Goal: Task Accomplishment & Management: Manage account settings

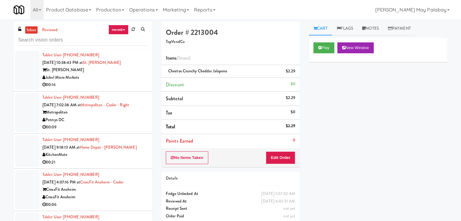
click at [108, 82] on div "00:16" at bounding box center [94, 85] width 105 height 8
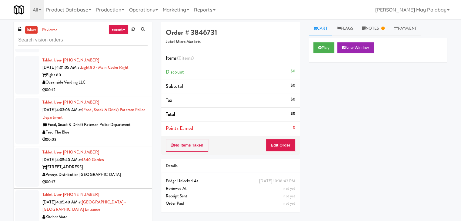
scroll to position [643, 0]
click at [104, 39] on input "text" at bounding box center [82, 40] width 129 height 11
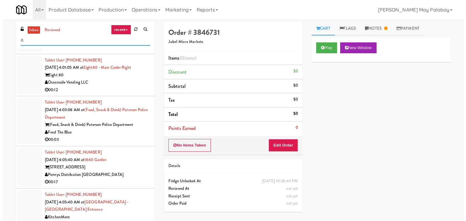
scroll to position [0, 0]
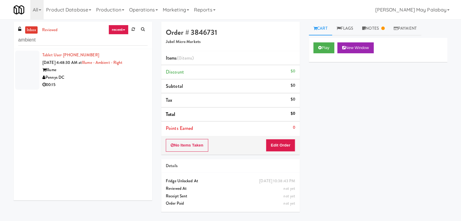
click at [112, 72] on div "Illume" at bounding box center [94, 70] width 105 height 8
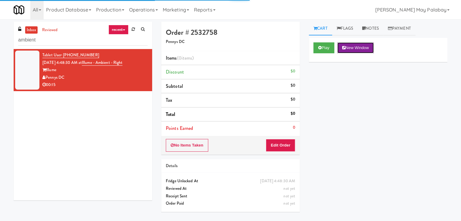
click at [369, 49] on button "New Window" at bounding box center [355, 47] width 36 height 11
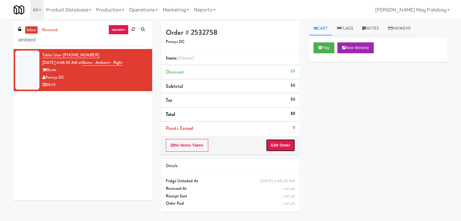
click at [281, 144] on button "Edit Order" at bounding box center [280, 145] width 29 height 13
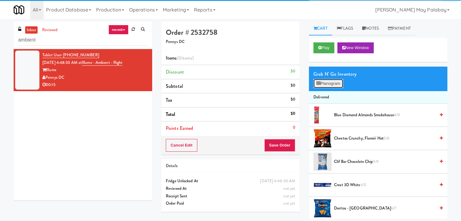
click at [333, 83] on button "Planogram" at bounding box center [328, 83] width 30 height 9
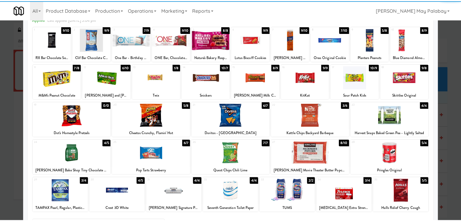
scroll to position [30, 0]
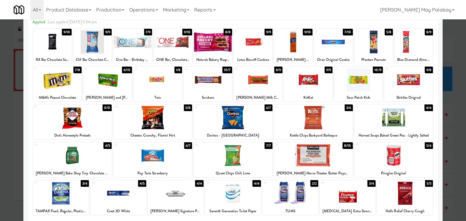
drag, startPoint x: 179, startPoint y: 156, endPoint x: 220, endPoint y: 159, distance: 41.0
click at [179, 156] on div at bounding box center [152, 155] width 79 height 23
click at [309, 89] on div at bounding box center [308, 79] width 48 height 23
click at [452, 132] on div at bounding box center [233, 110] width 466 height 221
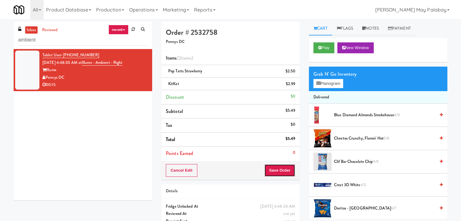
click at [276, 171] on button "Save Order" at bounding box center [279, 170] width 31 height 13
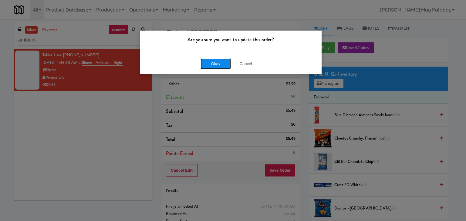
click at [219, 62] on button "Okay" at bounding box center [215, 63] width 30 height 11
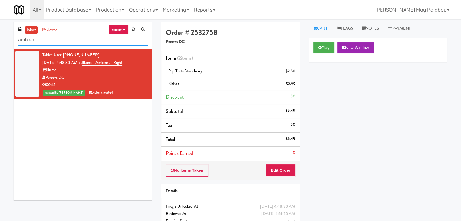
click at [58, 44] on input "ambient" at bounding box center [82, 40] width 129 height 11
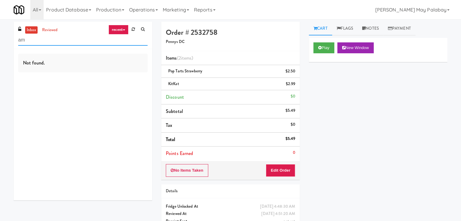
type input "a"
click at [57, 44] on input "combo" at bounding box center [82, 40] width 129 height 11
click at [65, 44] on input "combo" at bounding box center [82, 40] width 129 height 11
type input "c"
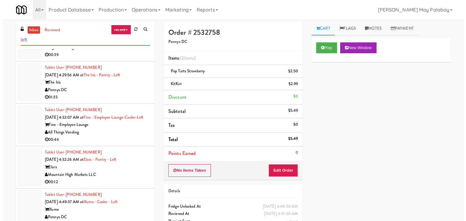
scroll to position [37, 0]
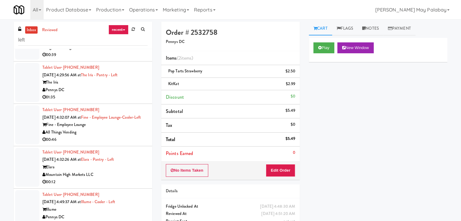
click at [121, 211] on div "Illume" at bounding box center [94, 210] width 105 height 8
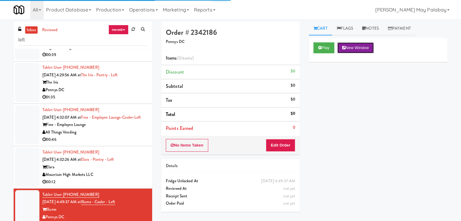
click at [363, 48] on button "New Window" at bounding box center [355, 47] width 36 height 11
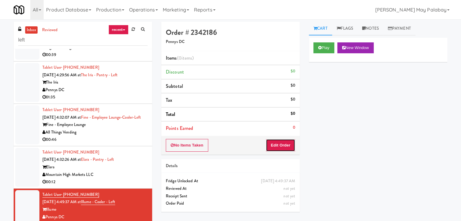
click at [287, 145] on button "Edit Order" at bounding box center [280, 145] width 29 height 13
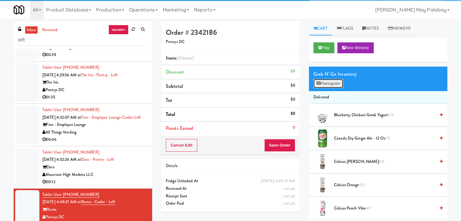
click at [328, 81] on button "Planogram" at bounding box center [328, 83] width 30 height 9
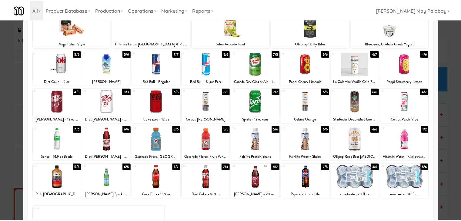
scroll to position [46, 0]
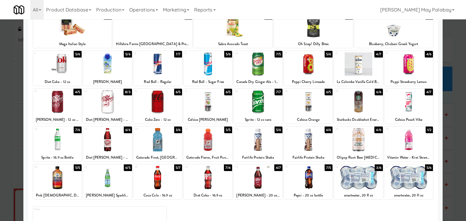
click at [120, 181] on div at bounding box center [107, 177] width 48 height 23
click at [453, 111] on div at bounding box center [233, 110] width 466 height 221
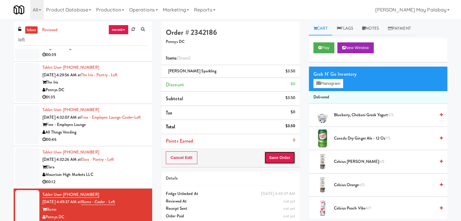
click at [277, 158] on button "Save Order" at bounding box center [279, 158] width 31 height 13
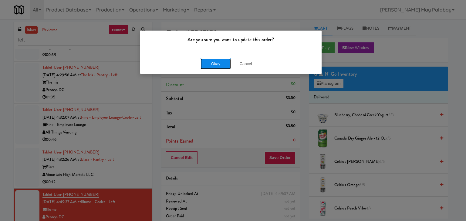
click at [211, 62] on button "Okay" at bounding box center [215, 63] width 30 height 11
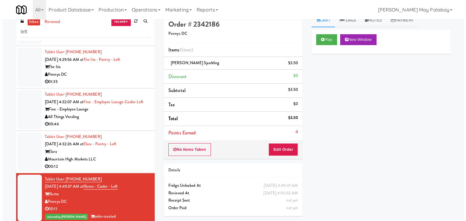
scroll to position [19, 0]
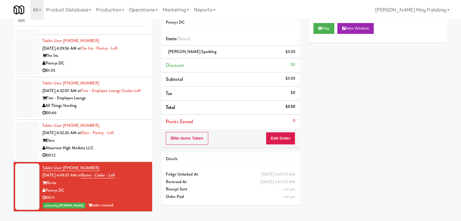
click at [122, 150] on div "Mountain High Markets LLC" at bounding box center [94, 149] width 105 height 8
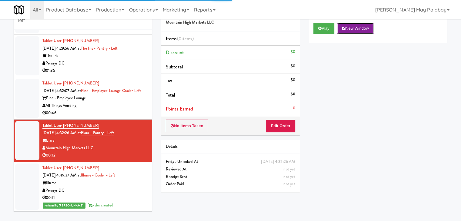
click at [362, 28] on button "New Window" at bounding box center [355, 28] width 36 height 11
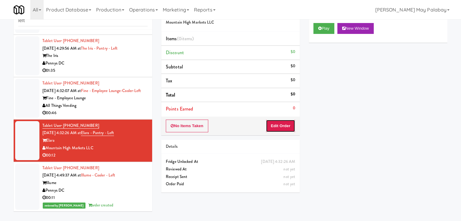
click at [289, 127] on button "Edit Order" at bounding box center [280, 126] width 29 height 13
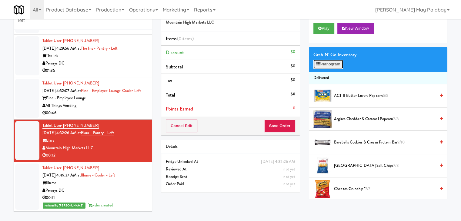
click at [327, 65] on button "Planogram" at bounding box center [328, 64] width 30 height 9
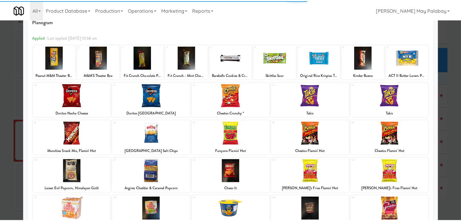
scroll to position [30, 0]
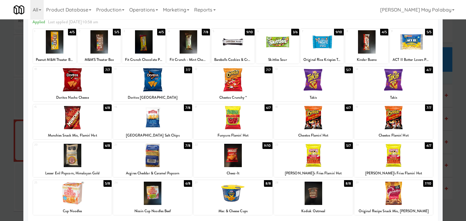
click at [107, 155] on div at bounding box center [72, 155] width 79 height 23
click at [458, 126] on div at bounding box center [233, 110] width 466 height 221
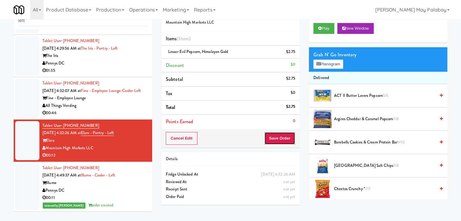
click at [279, 139] on button "Save Order" at bounding box center [279, 138] width 31 height 13
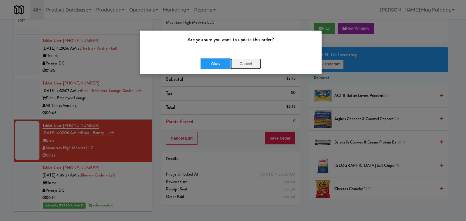
click at [253, 65] on button "Cancel" at bounding box center [245, 63] width 30 height 11
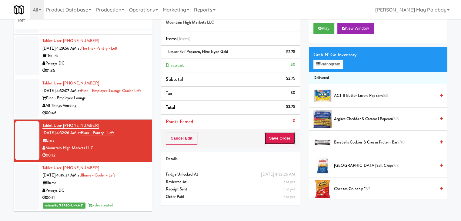
click at [278, 135] on button "Save Order" at bounding box center [279, 138] width 31 height 13
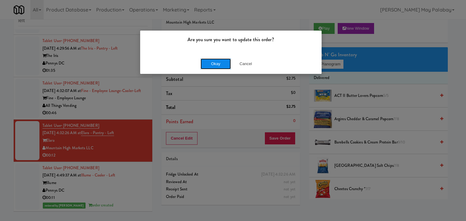
click at [217, 62] on button "Okay" at bounding box center [215, 63] width 30 height 11
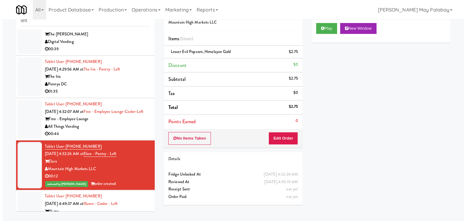
scroll to position [14, 0]
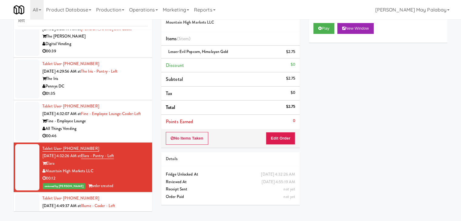
click at [110, 133] on div "All Things Vending" at bounding box center [94, 129] width 105 height 8
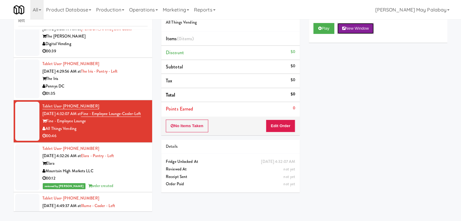
click at [366, 25] on button "New Window" at bounding box center [355, 28] width 36 height 11
click at [286, 126] on button "Edit Order" at bounding box center [280, 126] width 29 height 13
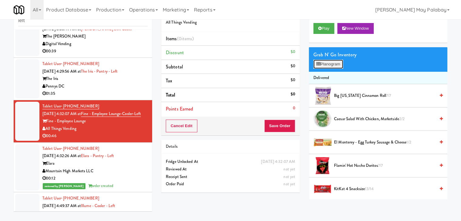
click at [322, 63] on button "Planogram" at bounding box center [328, 64] width 30 height 9
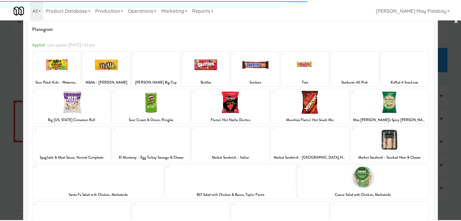
scroll to position [30, 0]
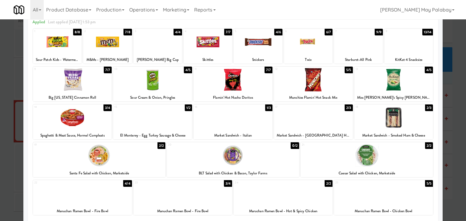
click at [451, 110] on div at bounding box center [233, 110] width 466 height 221
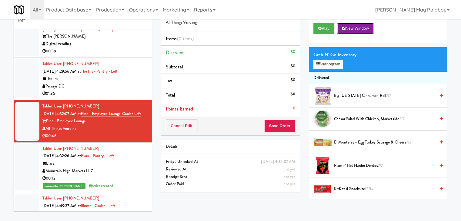
click at [360, 28] on button "New Window" at bounding box center [355, 28] width 36 height 11
click at [351, 28] on button "New Window" at bounding box center [355, 28] width 36 height 11
click at [321, 62] on button "Planogram" at bounding box center [328, 64] width 30 height 9
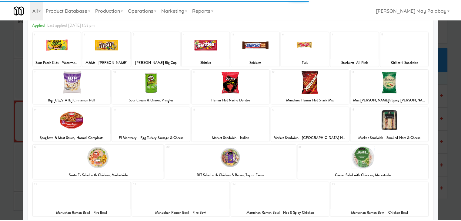
scroll to position [30, 0]
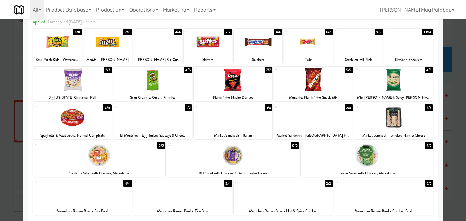
click at [259, 125] on div at bounding box center [232, 117] width 79 height 23
click at [455, 94] on div at bounding box center [233, 110] width 466 height 221
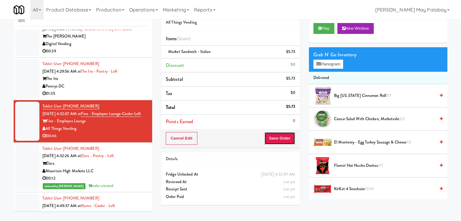
click at [278, 136] on button "Save Order" at bounding box center [279, 138] width 31 height 13
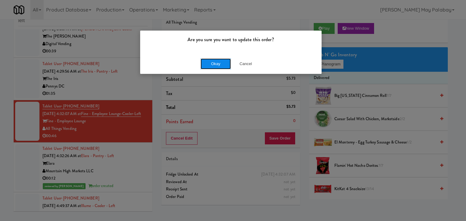
click at [224, 62] on button "Okay" at bounding box center [215, 63] width 30 height 11
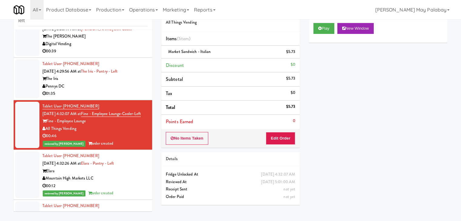
click at [118, 83] on div "Pennys DC" at bounding box center [94, 87] width 105 height 8
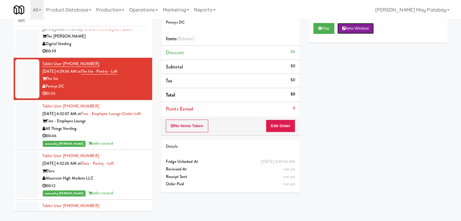
click at [363, 28] on button "New Window" at bounding box center [355, 28] width 36 height 11
click at [285, 126] on button "Edit Order" at bounding box center [280, 126] width 29 height 13
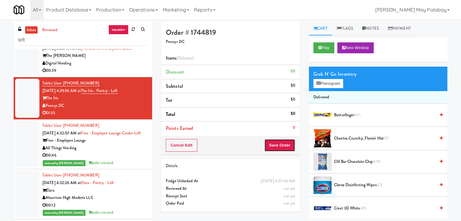
click at [280, 144] on button "Save Order" at bounding box center [279, 145] width 31 height 13
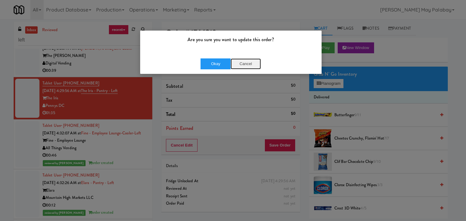
click at [250, 66] on button "Cancel" at bounding box center [245, 63] width 30 height 11
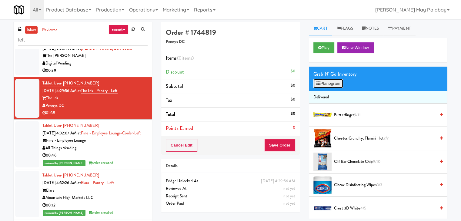
click at [318, 85] on button "Planogram" at bounding box center [328, 83] width 30 height 9
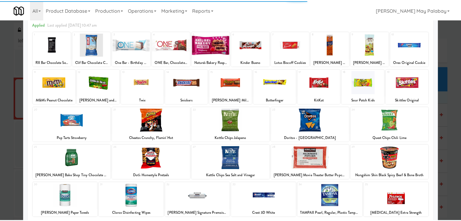
scroll to position [30, 0]
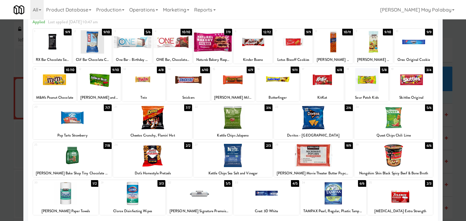
click at [397, 51] on div at bounding box center [413, 41] width 38 height 23
click at [78, 85] on div at bounding box center [99, 79] width 43 height 23
click at [70, 85] on div at bounding box center [54, 79] width 43 height 23
click at [448, 140] on div at bounding box center [233, 110] width 466 height 221
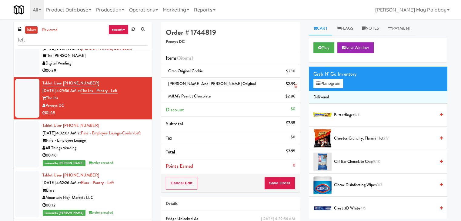
click at [296, 86] on icon at bounding box center [295, 86] width 3 height 4
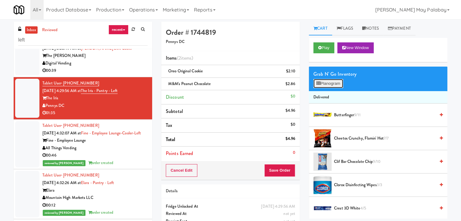
click at [326, 85] on button "Planogram" at bounding box center [328, 83] width 30 height 9
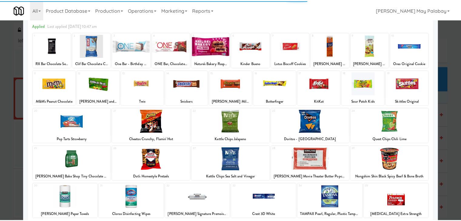
scroll to position [30, 0]
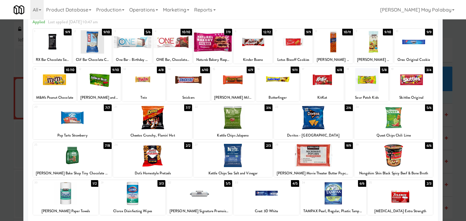
click at [181, 127] on div at bounding box center [152, 117] width 79 height 23
click at [455, 121] on div at bounding box center [233, 110] width 466 height 221
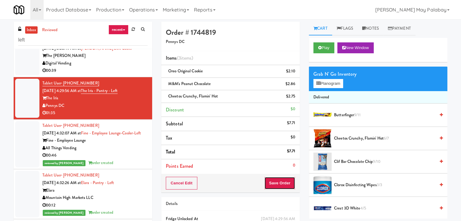
click at [282, 179] on button "Save Order" at bounding box center [279, 183] width 31 height 13
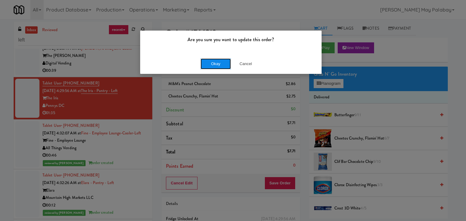
click at [224, 66] on button "Okay" at bounding box center [215, 63] width 30 height 11
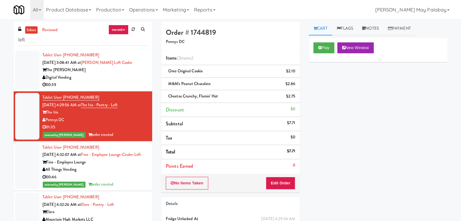
click at [88, 74] on div "Digital Vending" at bounding box center [94, 78] width 105 height 8
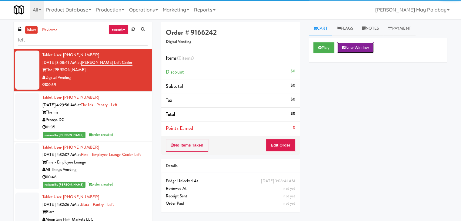
click at [359, 48] on button "New Window" at bounding box center [355, 47] width 36 height 11
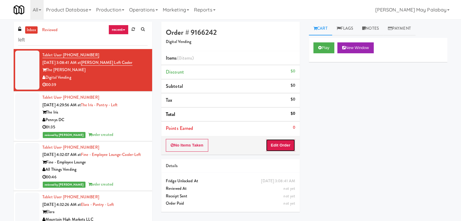
click at [284, 146] on button "Edit Order" at bounding box center [280, 145] width 29 height 13
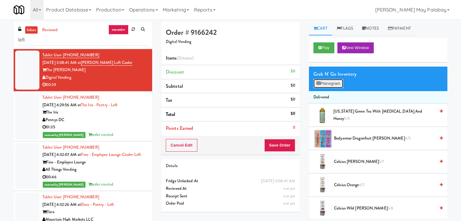
click at [332, 83] on button "Planogram" at bounding box center [328, 83] width 30 height 9
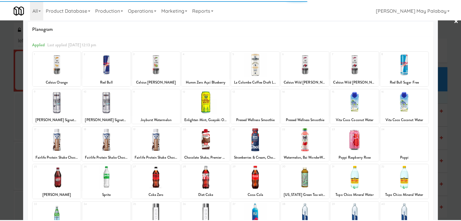
scroll to position [30, 0]
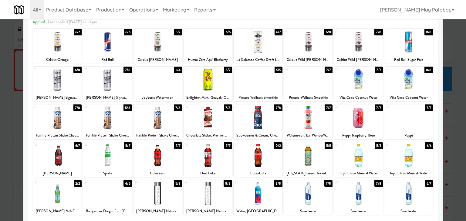
click at [265, 89] on div at bounding box center [257, 79] width 48 height 23
click at [272, 88] on div at bounding box center [257, 79] width 48 height 23
click at [456, 147] on div at bounding box center [233, 110] width 466 height 221
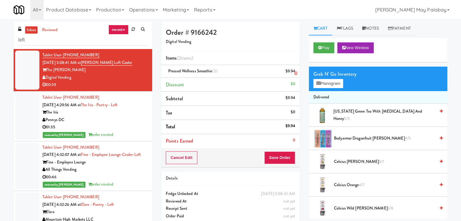
click at [295, 75] on icon at bounding box center [295, 74] width 3 height 4
click at [328, 84] on button "Planogram" at bounding box center [328, 83] width 30 height 9
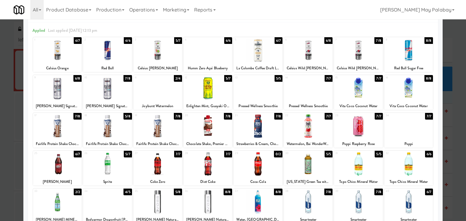
scroll to position [25, 0]
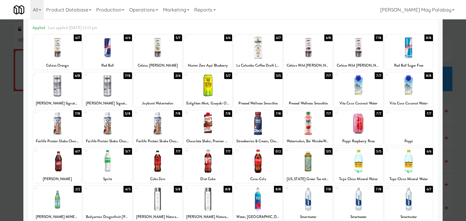
click at [430, 182] on div "Applied Last applied [DATE] 12:13 pm 1 6/7 Celsius Orange 2 6/6 Red Bull 3 5/7 …" at bounding box center [233, 144] width 410 height 249
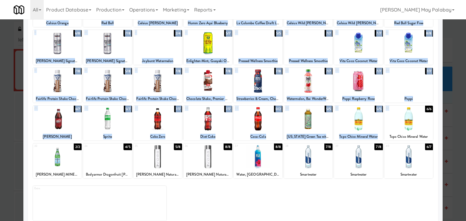
scroll to position [76, 0]
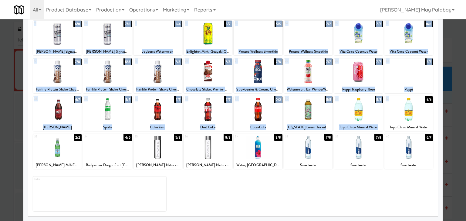
drag, startPoint x: 430, startPoint y: 182, endPoint x: 456, endPoint y: 107, distance: 79.1
click at [456, 107] on div "× Planogram Applied Last applied [DATE] 12:13 pm 1 6/7 Celsius Orange 2 6/6 Red…" at bounding box center [233, 110] width 466 height 221
click at [459, 165] on div at bounding box center [233, 110] width 466 height 221
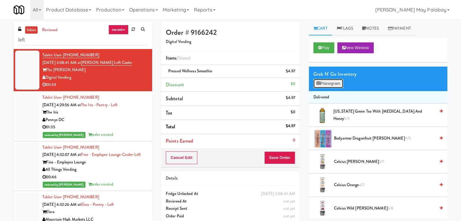
click at [332, 83] on button "Planogram" at bounding box center [328, 83] width 30 height 9
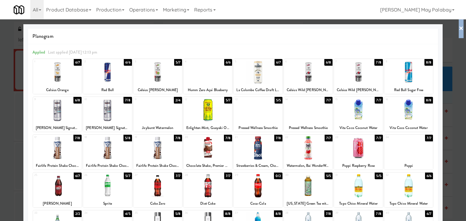
click at [454, 120] on div at bounding box center [233, 110] width 466 height 221
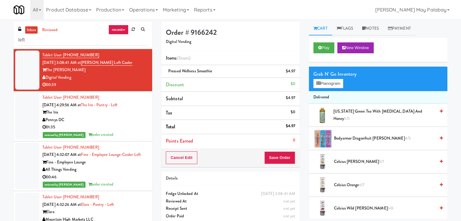
click at [404, 84] on div "Grab N' Go Inventory Planogram" at bounding box center [378, 79] width 139 height 25
click at [335, 83] on button "Planogram" at bounding box center [328, 83] width 30 height 9
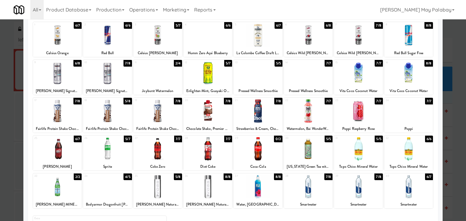
scroll to position [36, 0]
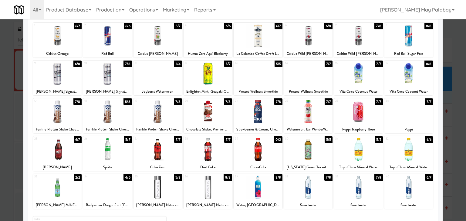
click at [456, 160] on div at bounding box center [233, 110] width 466 height 221
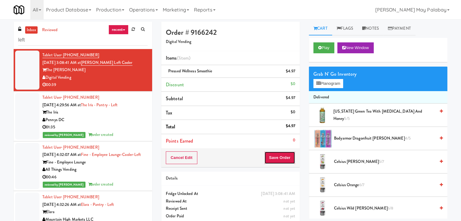
click at [288, 157] on button "Save Order" at bounding box center [279, 158] width 31 height 13
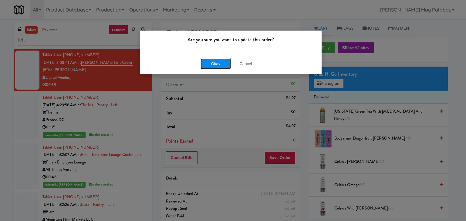
click at [219, 63] on button "Okay" at bounding box center [215, 63] width 30 height 11
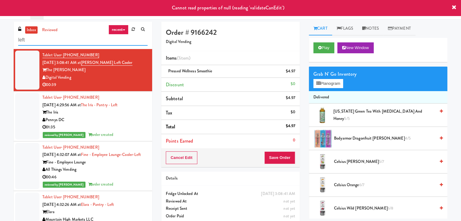
click at [31, 42] on input "left" at bounding box center [82, 40] width 129 height 11
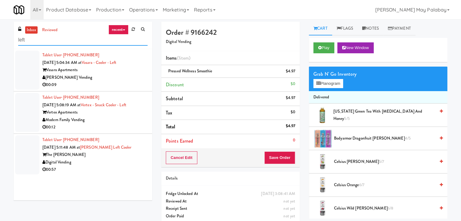
drag, startPoint x: 41, startPoint y: 42, endPoint x: 6, endPoint y: 38, distance: 35.4
click at [6, 38] on div "inbox reviewed recent all unclear take inventory issue suspicious failed recent…" at bounding box center [230, 125] width 461 height 207
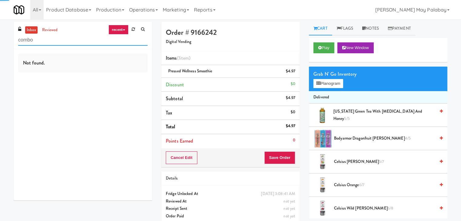
type input "combo"
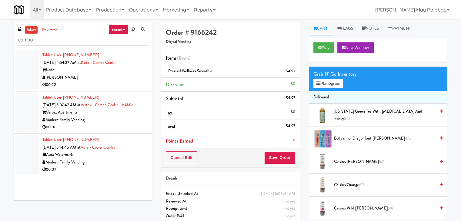
click at [95, 131] on div "00:08" at bounding box center [94, 128] width 105 height 8
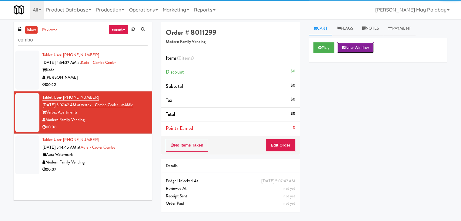
click at [366, 46] on button "New Window" at bounding box center [355, 47] width 36 height 11
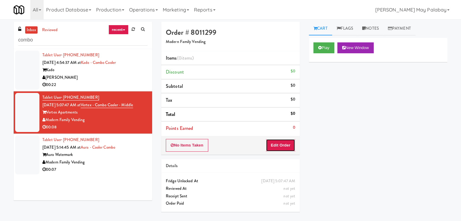
drag, startPoint x: 276, startPoint y: 145, endPoint x: 306, endPoint y: 97, distance: 56.1
click at [276, 145] on button "Edit Order" at bounding box center [280, 145] width 29 height 13
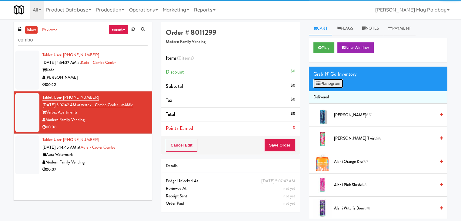
click at [321, 83] on button "Planogram" at bounding box center [328, 83] width 30 height 9
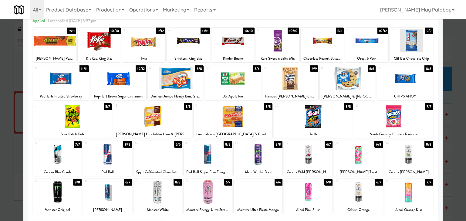
scroll to position [30, 0]
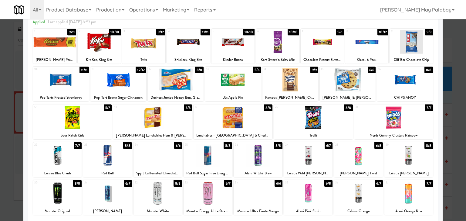
drag, startPoint x: 416, startPoint y: 131, endPoint x: 430, endPoint y: 132, distance: 14.6
click at [416, 131] on div "21 7/7 Nerds Gummy Clusters Rainbow" at bounding box center [393, 122] width 79 height 35
click at [458, 135] on div at bounding box center [233, 110] width 466 height 221
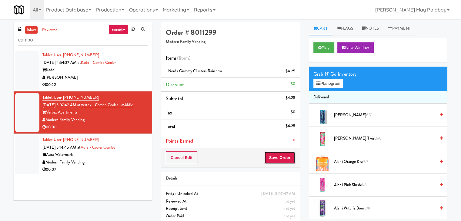
click at [274, 157] on button "Save Order" at bounding box center [279, 158] width 31 height 13
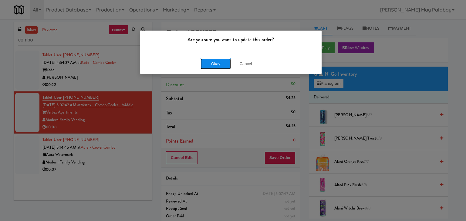
click at [218, 62] on button "Okay" at bounding box center [215, 63] width 30 height 11
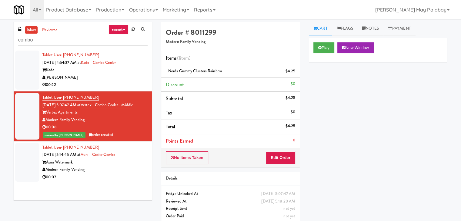
click at [115, 84] on div "00:22" at bounding box center [94, 85] width 105 height 8
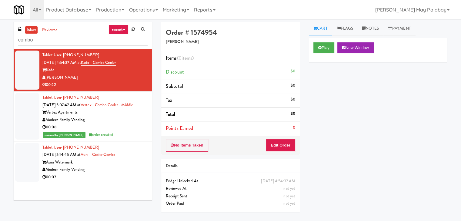
click at [129, 174] on div "Modern Family Vending" at bounding box center [94, 170] width 105 height 8
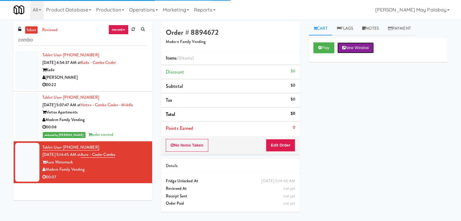
click at [355, 46] on button "New Window" at bounding box center [355, 47] width 36 height 11
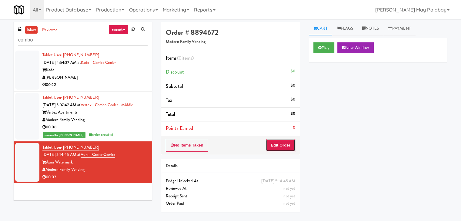
click at [275, 145] on button "Edit Order" at bounding box center [280, 145] width 29 height 13
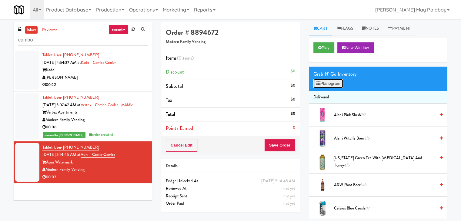
click at [326, 85] on button "Planogram" at bounding box center [328, 83] width 30 height 9
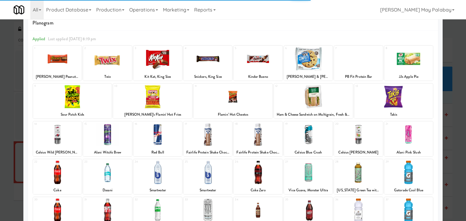
scroll to position [30, 0]
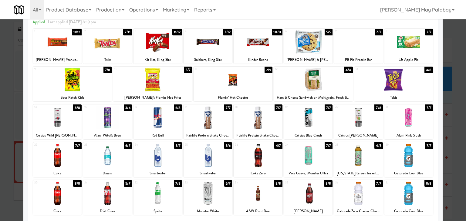
click at [126, 199] on div at bounding box center [107, 193] width 48 height 23
click at [342, 90] on div at bounding box center [313, 79] width 79 height 23
click at [451, 142] on div at bounding box center [233, 110] width 466 height 221
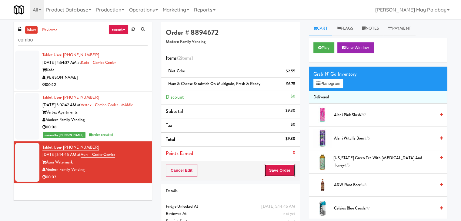
click at [280, 170] on button "Save Order" at bounding box center [279, 170] width 31 height 13
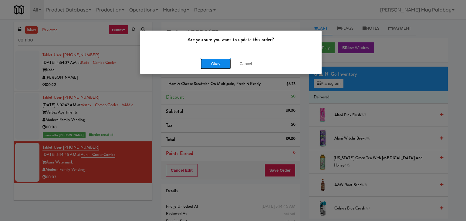
click at [225, 67] on button "Okay" at bounding box center [215, 63] width 30 height 11
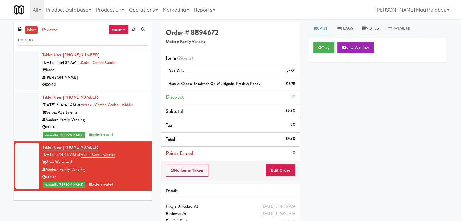
click at [98, 88] on div "00:22" at bounding box center [94, 85] width 105 height 8
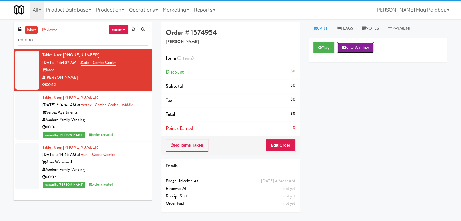
click at [351, 47] on button "New Window" at bounding box center [355, 47] width 36 height 11
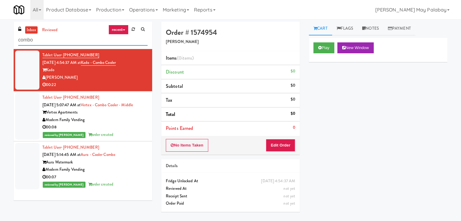
click at [55, 39] on input "combo" at bounding box center [82, 40] width 129 height 11
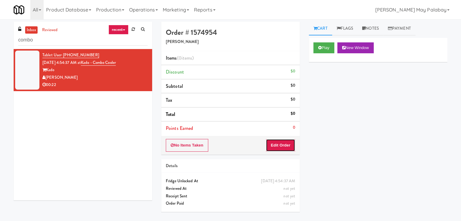
click at [270, 144] on button "Edit Order" at bounding box center [280, 145] width 29 height 13
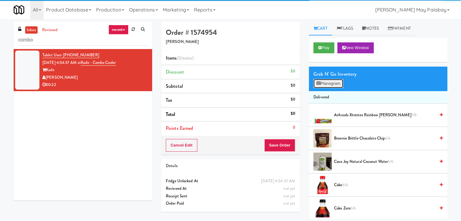
click at [335, 85] on button "Planogram" at bounding box center [328, 83] width 30 height 9
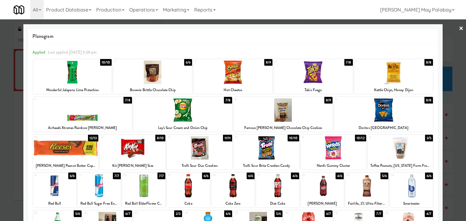
click at [351, 147] on div at bounding box center [332, 147] width 65 height 23
click at [158, 151] on div at bounding box center [132, 147] width 65 height 23
click at [104, 106] on div at bounding box center [82, 109] width 99 height 23
click at [452, 110] on div at bounding box center [233, 110] width 466 height 221
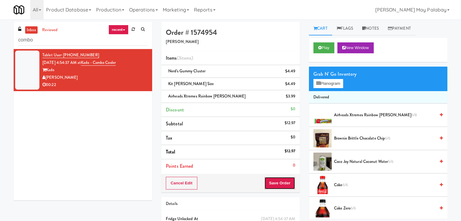
click at [277, 181] on button "Save Order" at bounding box center [279, 183] width 31 height 13
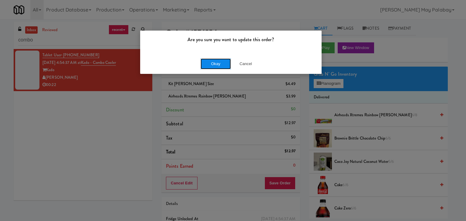
click at [222, 62] on button "Okay" at bounding box center [215, 63] width 30 height 11
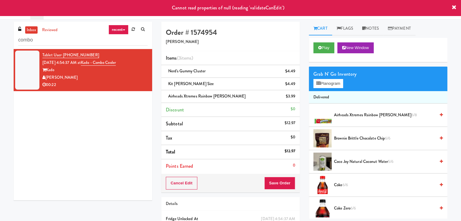
click at [111, 71] on div "Kado" at bounding box center [94, 70] width 105 height 8
click at [98, 101] on div "Tablet User · (503) 290-5985 [DATE] 4:54:37 AM at Kado - Combo Cooler [PERSON_N…" at bounding box center [83, 125] width 139 height 152
click at [55, 42] on input "combo" at bounding box center [82, 40] width 129 height 11
click at [55, 39] on input "combo" at bounding box center [82, 40] width 129 height 11
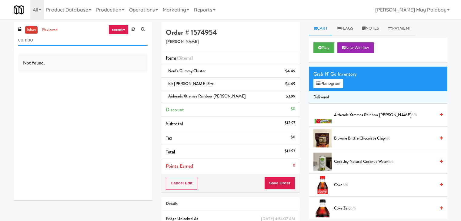
click at [51, 43] on input "combo" at bounding box center [82, 40] width 129 height 11
click at [113, 30] on link "recent" at bounding box center [119, 30] width 20 height 10
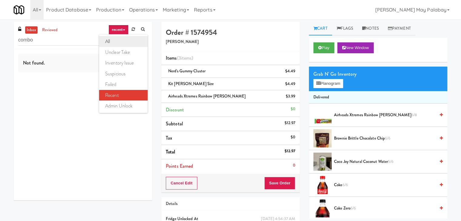
click at [121, 38] on link "all" at bounding box center [123, 41] width 48 height 11
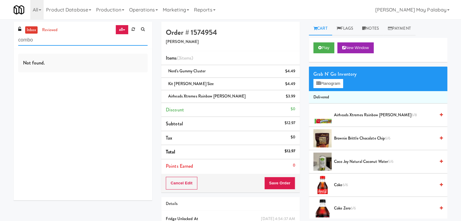
click at [67, 40] on input "combo" at bounding box center [82, 40] width 129 height 11
drag, startPoint x: 67, startPoint y: 40, endPoint x: 0, endPoint y: 42, distance: 67.3
click at [0, 42] on div "inbox reviewed all all unclear take inventory issue suspicious failed recent ad…" at bounding box center [230, 138] width 461 height 233
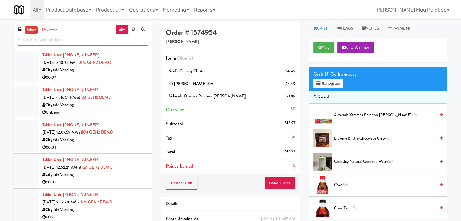
click at [86, 35] on input "text" at bounding box center [82, 40] width 129 height 11
paste input "[PERSON_NAME][GEOGRAPHIC_DATA]"
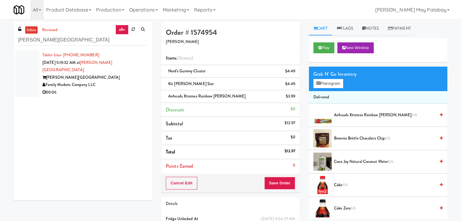
click at [106, 89] on div "00:06" at bounding box center [94, 93] width 105 height 8
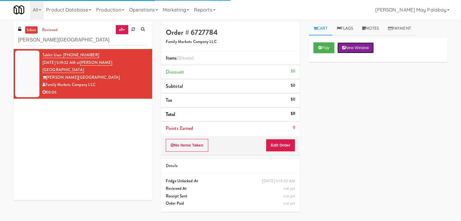
click at [348, 46] on button "New Window" at bounding box center [355, 47] width 36 height 11
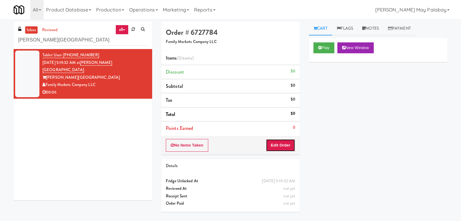
click at [275, 144] on button "Edit Order" at bounding box center [280, 145] width 29 height 13
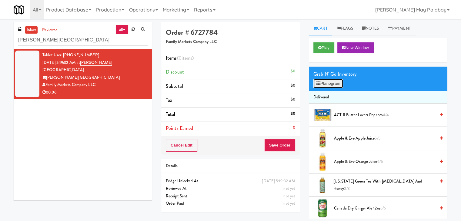
click at [341, 84] on button "Planogram" at bounding box center [328, 83] width 30 height 9
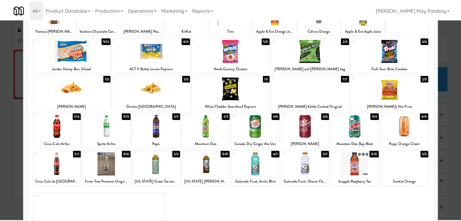
scroll to position [61, 0]
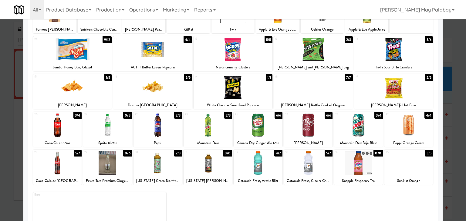
click at [173, 175] on div at bounding box center [157, 163] width 48 height 23
click at [452, 114] on div at bounding box center [233, 110] width 466 height 221
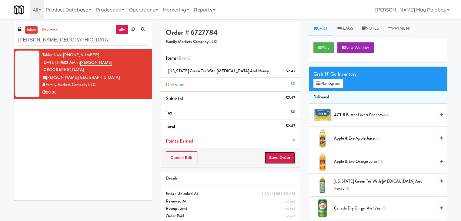
click at [273, 156] on button "Save Order" at bounding box center [279, 158] width 31 height 13
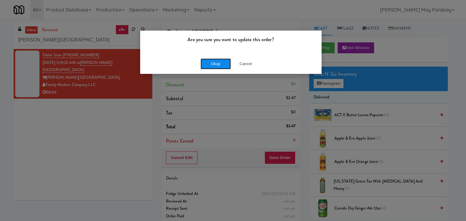
click at [218, 65] on button "Okay" at bounding box center [215, 63] width 30 height 11
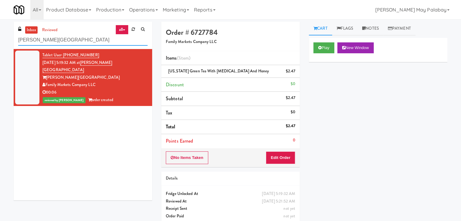
drag, startPoint x: 72, startPoint y: 40, endPoint x: 12, endPoint y: 38, distance: 60.4
click at [12, 38] on div "inbox reviewed all all unclear take inventory issue suspicious failed recent ad…" at bounding box center [83, 113] width 148 height 183
paste input "AVE [GEOGRAPHIC_DATA] - [GEOGRAPHIC_DATA] - Cool"
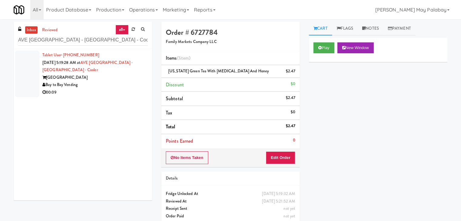
click at [111, 85] on div "Bay to Bay Vending" at bounding box center [94, 85] width 105 height 8
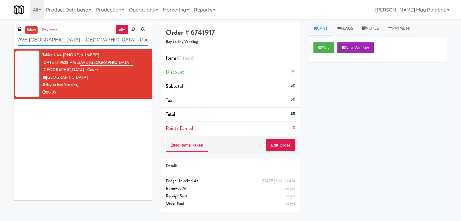
drag, startPoint x: 127, startPoint y: 40, endPoint x: 7, endPoint y: 45, distance: 119.8
click at [7, 45] on div "inbox reviewed all all unclear take inventory issue suspicious failed recent ad…" at bounding box center [230, 120] width 461 height 197
paste input "[GEOGRAPHIC_DATA] - A-Wing, Level 0"
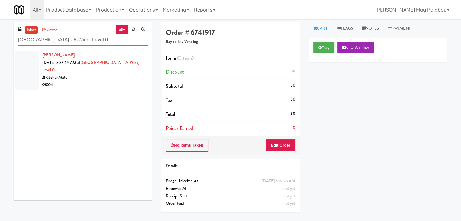
type input "[GEOGRAPHIC_DATA] - A-Wing, Level 0"
click at [79, 90] on li "[PERSON_NAME] [DATE] 3:37:49 AM at [GEOGRAPHIC_DATA] - A-Wing, Level 0 KitchenM…" at bounding box center [83, 70] width 139 height 42
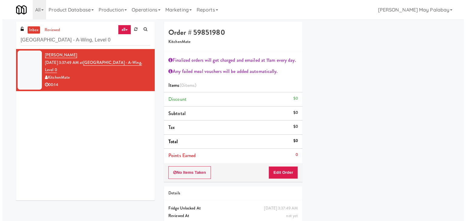
scroll to position [46, 0]
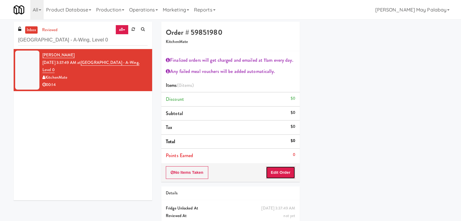
click at [286, 172] on button "Edit Order" at bounding box center [280, 172] width 29 height 13
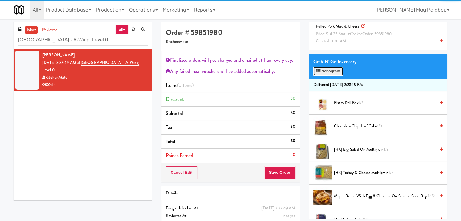
click at [329, 70] on button "Planogram" at bounding box center [328, 71] width 30 height 9
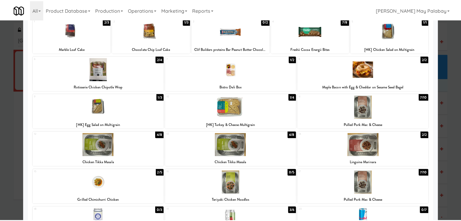
scroll to position [23, 0]
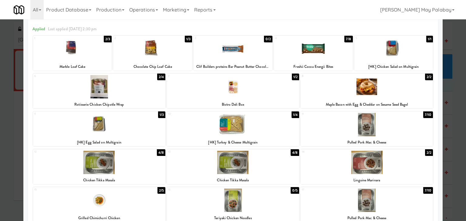
click at [406, 129] on div at bounding box center [366, 124] width 132 height 23
click at [452, 112] on div at bounding box center [233, 110] width 466 height 221
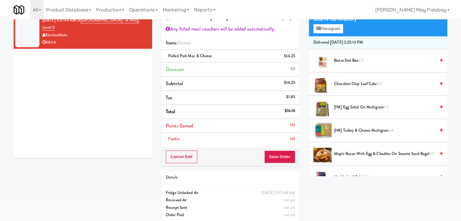
scroll to position [49, 0]
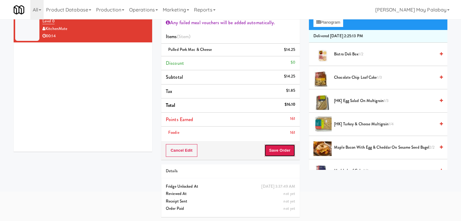
click at [286, 147] on button "Save Order" at bounding box center [279, 150] width 31 height 13
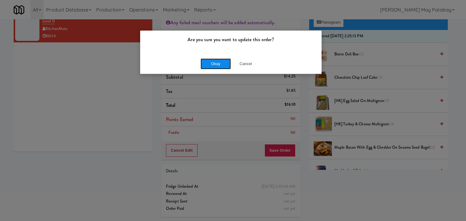
click at [217, 60] on button "Okay" at bounding box center [215, 63] width 30 height 11
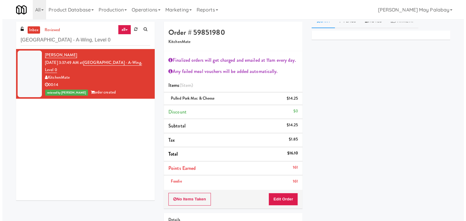
scroll to position [0, 0]
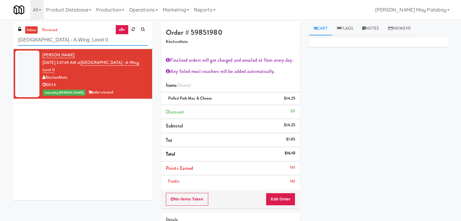
drag, startPoint x: 130, startPoint y: 38, endPoint x: 15, endPoint y: 34, distance: 115.6
click at [15, 34] on div "inbox reviewed all all unclear take inventory issue suspicious failed recent ad…" at bounding box center [83, 35] width 139 height 27
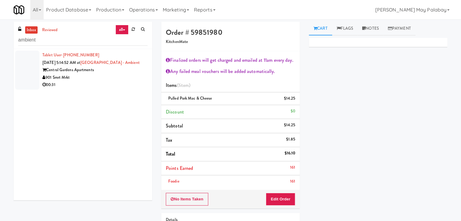
click at [118, 77] on div "901 Smrt Mrkt" at bounding box center [94, 78] width 105 height 8
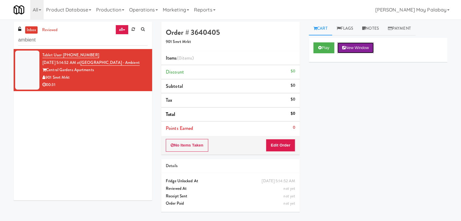
click at [354, 48] on button "New Window" at bounding box center [355, 47] width 36 height 11
click at [281, 142] on button "Edit Order" at bounding box center [280, 145] width 29 height 13
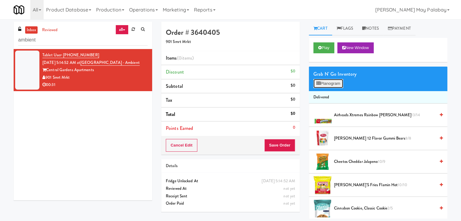
click at [324, 84] on button "Planogram" at bounding box center [328, 83] width 30 height 9
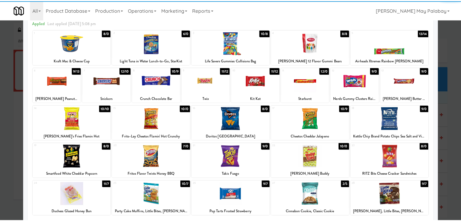
scroll to position [30, 0]
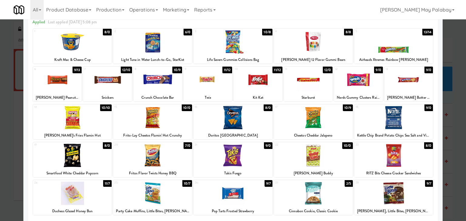
click at [100, 197] on div at bounding box center [72, 193] width 79 height 23
click at [116, 83] on div at bounding box center [107, 79] width 48 height 23
click at [449, 120] on div at bounding box center [233, 110] width 466 height 221
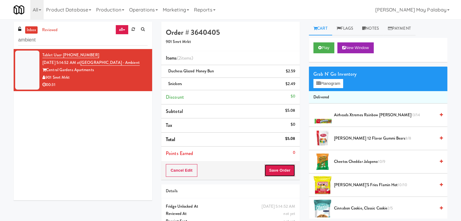
click at [283, 171] on button "Save Order" at bounding box center [279, 170] width 31 height 13
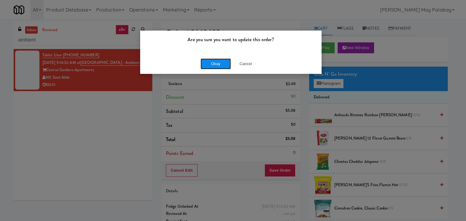
click at [218, 66] on button "Okay" at bounding box center [215, 63] width 30 height 11
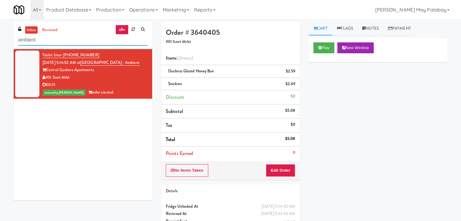
click at [57, 43] on input "ambient" at bounding box center [82, 40] width 129 height 11
type input "a"
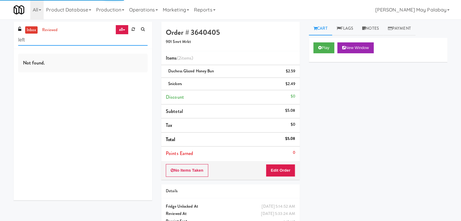
type input "left"
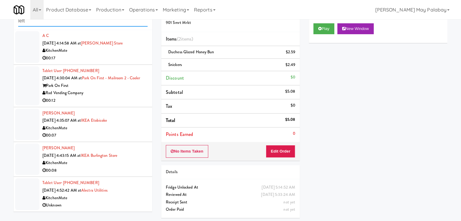
scroll to position [20, 0]
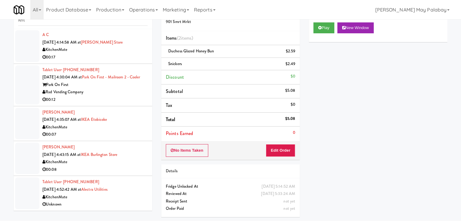
click at [97, 91] on div "Rad Vending Company" at bounding box center [94, 92] width 105 height 8
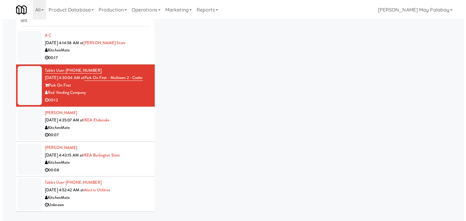
scroll to position [19, 0]
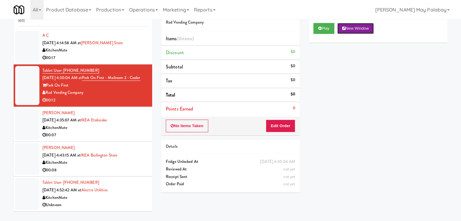
click at [361, 27] on button "New Window" at bounding box center [355, 28] width 36 height 11
click at [286, 123] on button "Edit Order" at bounding box center [280, 126] width 29 height 13
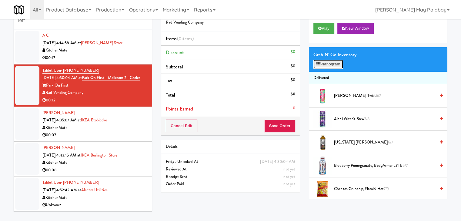
click at [336, 65] on button "Planogram" at bounding box center [328, 64] width 30 height 9
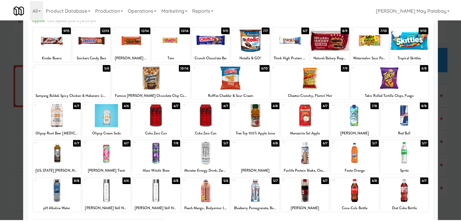
scroll to position [30, 0]
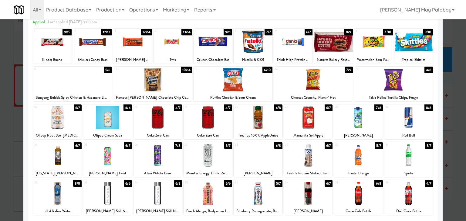
click at [263, 94] on div "Ruffles Cheddar & Sour Cream" at bounding box center [232, 98] width 77 height 8
click at [264, 85] on div at bounding box center [232, 79] width 79 height 23
click at [450, 89] on div at bounding box center [233, 110] width 466 height 221
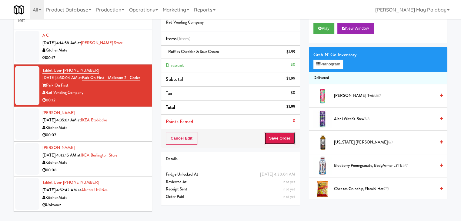
click at [288, 139] on button "Save Order" at bounding box center [279, 138] width 31 height 13
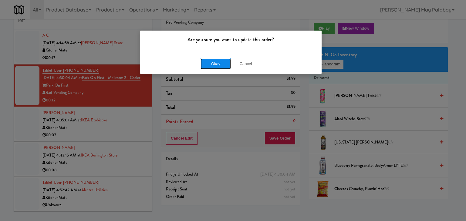
click at [209, 66] on button "Okay" at bounding box center [215, 63] width 30 height 11
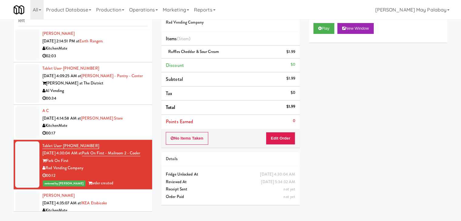
scroll to position [1199, 0]
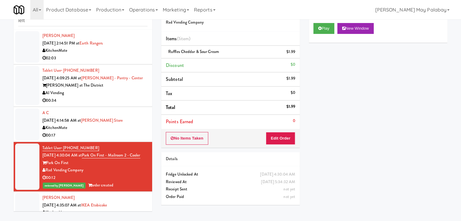
click at [113, 92] on div "AI Vending" at bounding box center [94, 93] width 105 height 8
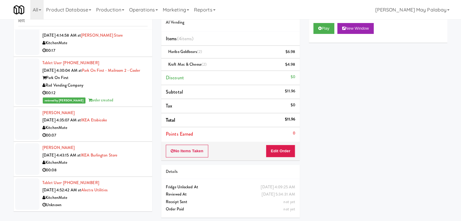
scroll to position [1297, 0]
click at [115, 169] on div "00:08" at bounding box center [94, 171] width 105 height 8
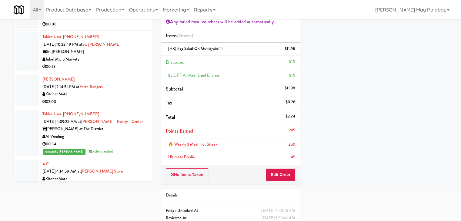
scroll to position [1123, 0]
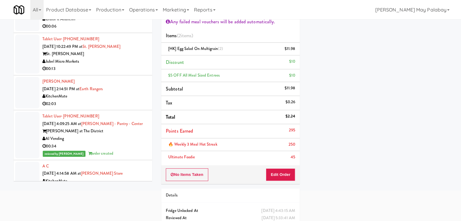
click at [108, 68] on div "00:13" at bounding box center [94, 69] width 105 height 8
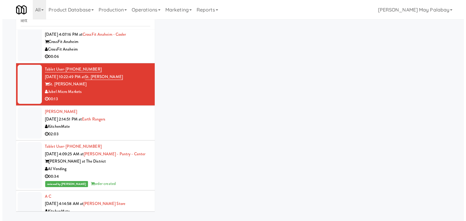
scroll to position [19, 0]
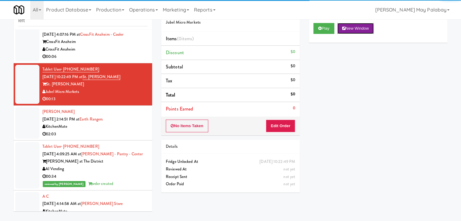
click at [352, 28] on button "New Window" at bounding box center [355, 28] width 36 height 11
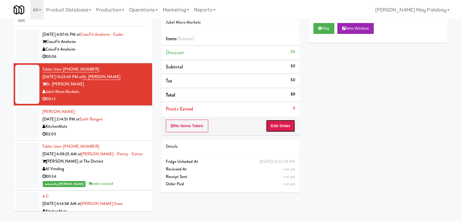
click at [287, 130] on button "Edit Order" at bounding box center [280, 126] width 29 height 13
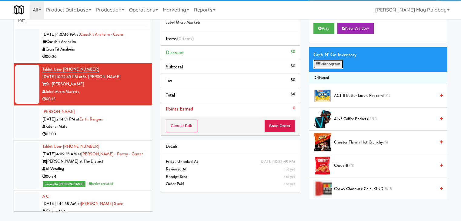
click at [338, 64] on button "Planogram" at bounding box center [328, 64] width 30 height 9
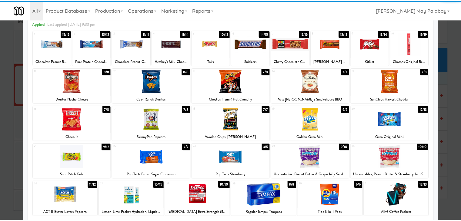
scroll to position [30, 0]
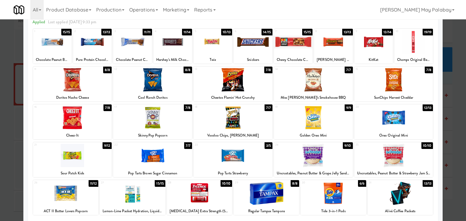
click at [340, 122] on div at bounding box center [313, 117] width 79 height 23
click at [261, 53] on div at bounding box center [252, 41] width 38 height 23
click at [456, 131] on div at bounding box center [233, 110] width 466 height 221
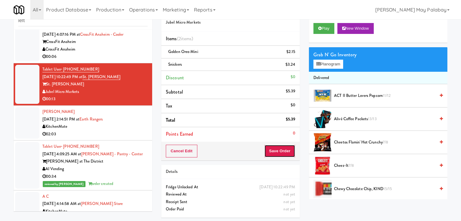
click at [279, 151] on button "Save Order" at bounding box center [279, 151] width 31 height 13
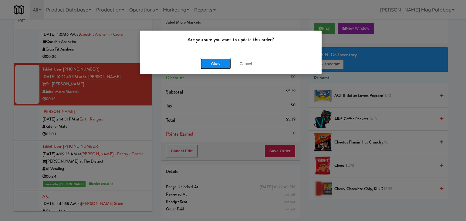
click at [225, 61] on button "Okay" at bounding box center [215, 63] width 30 height 11
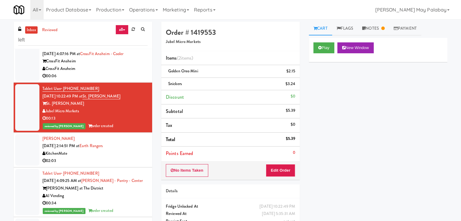
click at [121, 73] on div "00:06" at bounding box center [94, 76] width 105 height 8
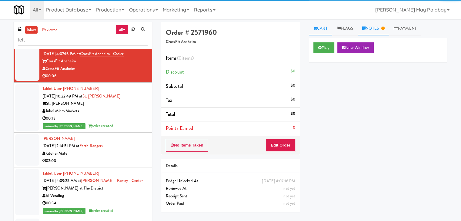
click at [377, 31] on link "Notes" at bounding box center [374, 29] width 32 height 14
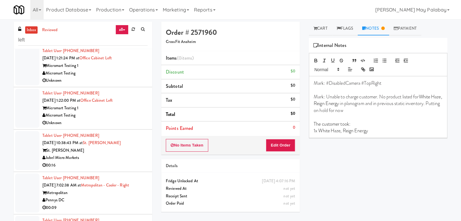
scroll to position [910, 0]
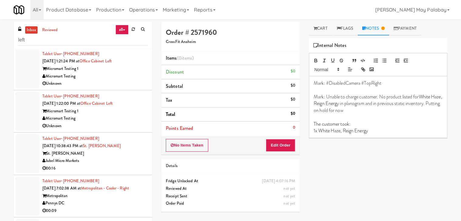
click at [108, 150] on div "St. [PERSON_NAME]" at bounding box center [94, 154] width 105 height 8
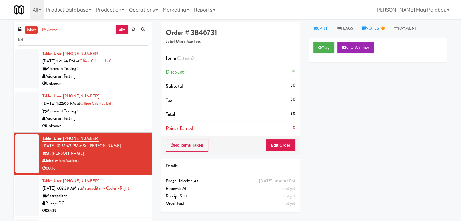
click at [376, 30] on link "Notes" at bounding box center [374, 29] width 32 height 14
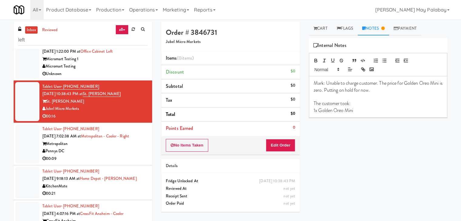
scroll to position [971, 0]
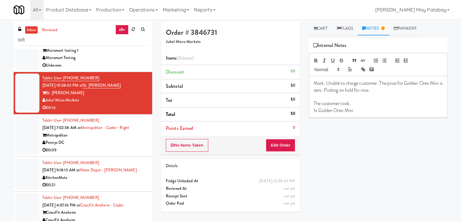
click at [112, 143] on div "Pennys DC" at bounding box center [94, 143] width 105 height 8
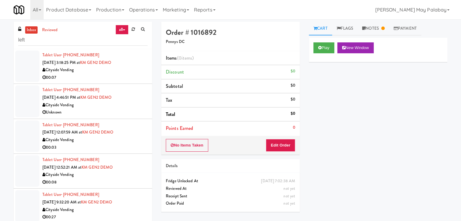
click at [109, 71] on div "Cityside Vending" at bounding box center [94, 70] width 105 height 8
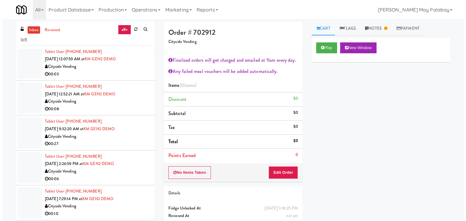
scroll to position [91, 0]
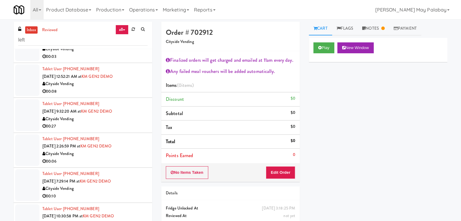
click at [116, 126] on div "00:27" at bounding box center [94, 127] width 105 height 8
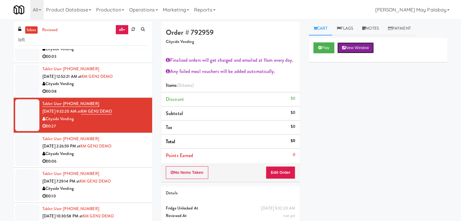
click at [355, 49] on button "New Window" at bounding box center [355, 47] width 36 height 11
click at [288, 173] on button "Edit Order" at bounding box center [280, 172] width 29 height 13
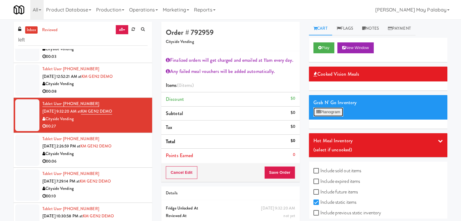
click at [334, 112] on button "Planogram" at bounding box center [328, 112] width 30 height 9
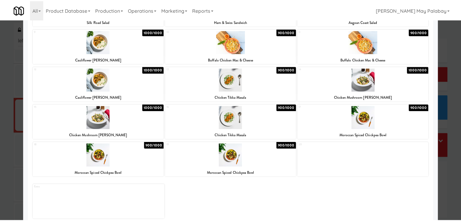
scroll to position [114, 0]
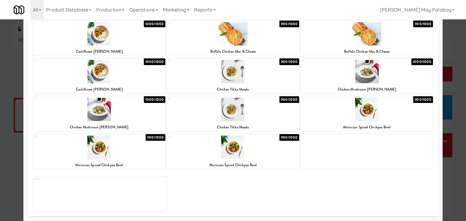
click at [447, 178] on div at bounding box center [233, 110] width 466 height 221
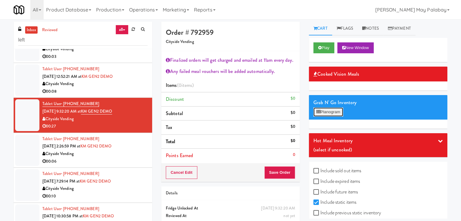
click at [331, 113] on button "Planogram" at bounding box center [328, 112] width 30 height 9
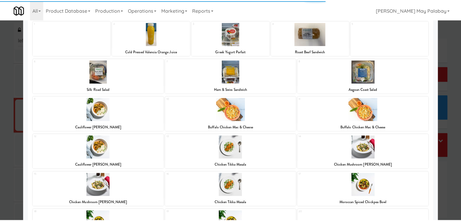
scroll to position [114, 0]
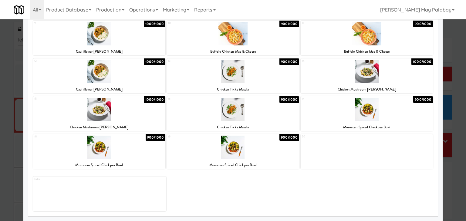
click at [446, 183] on div at bounding box center [233, 110] width 466 height 221
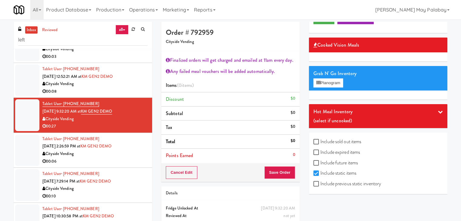
scroll to position [30, 0]
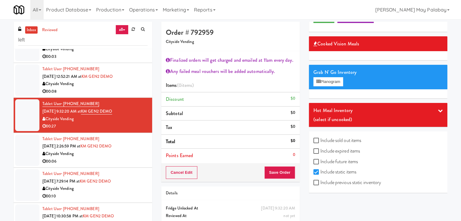
click at [341, 186] on label "Include previous static inventory" at bounding box center [347, 182] width 68 height 9
click at [320, 185] on input "Include previous static inventory" at bounding box center [316, 183] width 7 height 5
checkbox input "true"
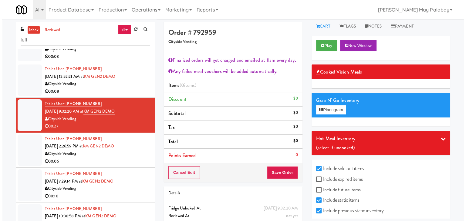
scroll to position [0, 0]
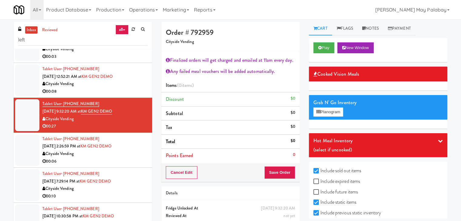
click at [459, 125] on div "inbox reviewed all all unclear take inventory issue suspicious failed recent ad…" at bounding box center [230, 133] width 461 height 222
click at [329, 114] on button "Planogram" at bounding box center [328, 112] width 30 height 9
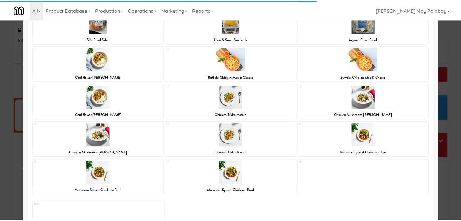
scroll to position [91, 0]
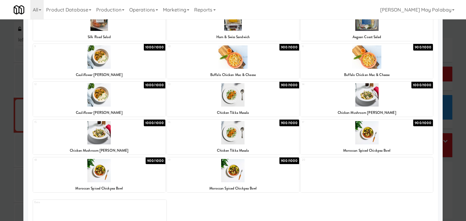
click at [456, 174] on div at bounding box center [233, 110] width 466 height 221
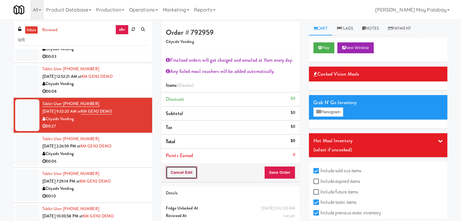
click at [184, 175] on button "Cancel Edit" at bounding box center [182, 172] width 32 height 13
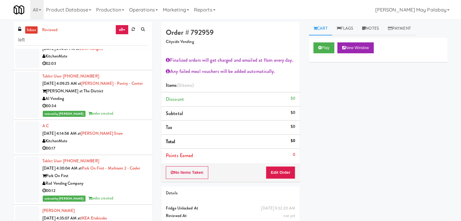
scroll to position [1212, 0]
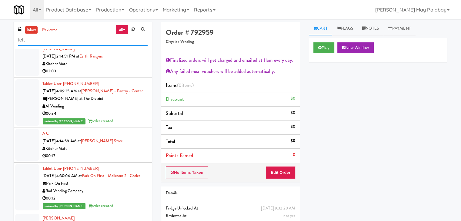
drag, startPoint x: 64, startPoint y: 34, endPoint x: 13, endPoint y: 34, distance: 51.5
click at [13, 34] on div "inbox reviewed all all unclear take inventory issue suspicious failed recent ad…" at bounding box center [83, 129] width 148 height 214
paste input "The [PERSON_NAME] - Cooler #2"
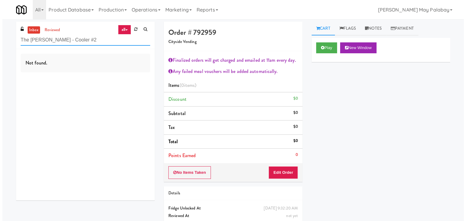
scroll to position [0, 0]
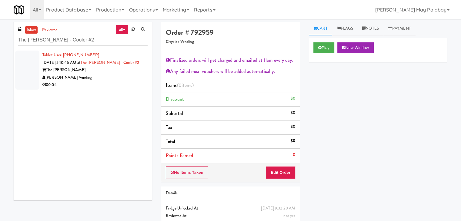
click at [96, 66] on div "The [PERSON_NAME]" at bounding box center [94, 70] width 105 height 8
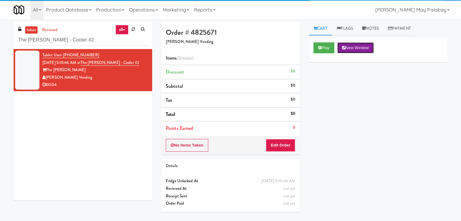
click at [356, 48] on button "New Window" at bounding box center [355, 47] width 36 height 11
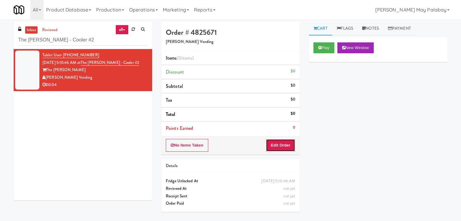
click at [287, 143] on button "Edit Order" at bounding box center [280, 145] width 29 height 13
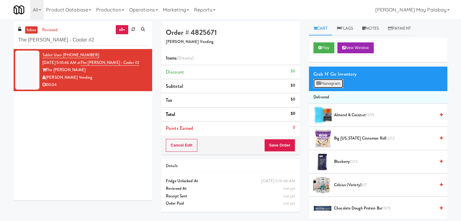
click at [335, 83] on button "Planogram" at bounding box center [328, 83] width 30 height 9
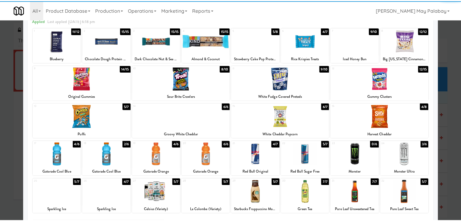
scroll to position [30, 0]
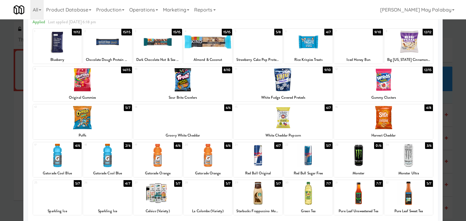
click at [72, 162] on div at bounding box center [57, 155] width 48 height 23
click at [457, 129] on div at bounding box center [233, 110] width 466 height 221
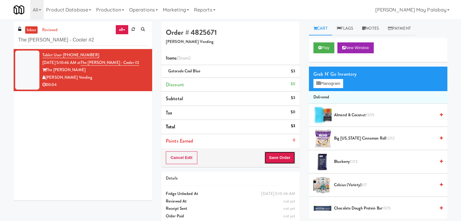
click at [276, 156] on button "Save Order" at bounding box center [279, 158] width 31 height 13
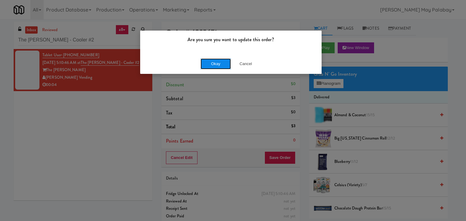
click at [225, 62] on button "Okay" at bounding box center [215, 63] width 30 height 11
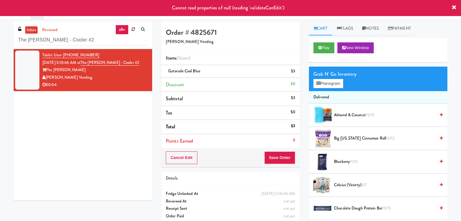
drag, startPoint x: 122, startPoint y: 143, endPoint x: 114, endPoint y: 98, distance: 46.1
click at [121, 143] on div "Tablet User · (901) 687-0954 [DATE] 5:10:46 AM at [GEOGRAPHIC_DATA][PERSON_NAME…" at bounding box center [83, 125] width 139 height 152
click at [113, 90] on li "Tablet User · (901) 687-0954 [DATE] 5:10:46 AM at [GEOGRAPHIC_DATA][PERSON_NAME…" at bounding box center [83, 70] width 139 height 42
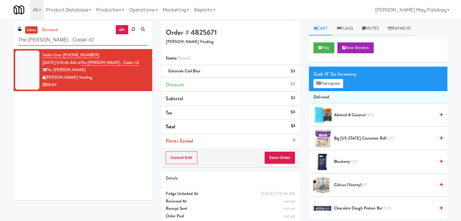
drag, startPoint x: 78, startPoint y: 39, endPoint x: 0, endPoint y: 39, distance: 78.5
click at [0, 39] on div "inbox reviewed all all unclear take inventory issue suspicious failed recent ad…" at bounding box center [230, 125] width 461 height 207
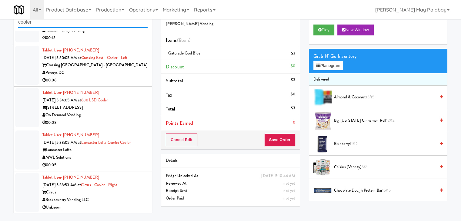
scroll to position [19, 0]
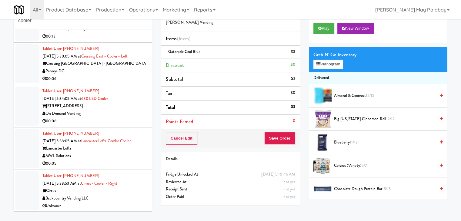
click at [103, 195] on div "Backcountry Vending LLC" at bounding box center [94, 199] width 105 height 8
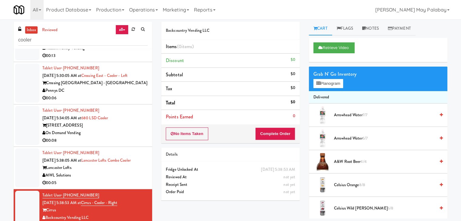
click at [131, 181] on div "00:05" at bounding box center [94, 183] width 105 height 8
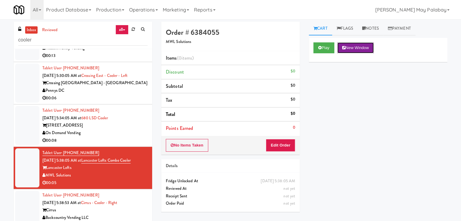
click at [368, 48] on button "New Window" at bounding box center [355, 47] width 36 height 11
click at [288, 146] on button "Edit Order" at bounding box center [280, 145] width 29 height 13
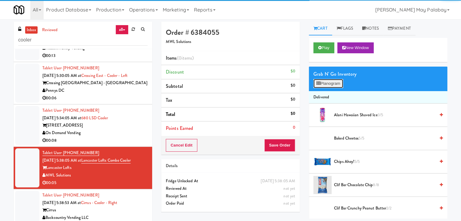
click at [332, 82] on button "Planogram" at bounding box center [328, 83] width 30 height 9
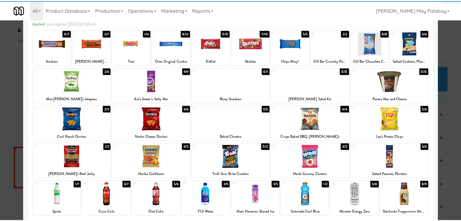
scroll to position [30, 0]
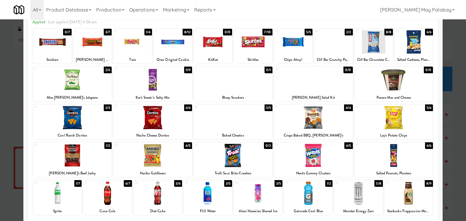
click at [426, 192] on div at bounding box center [408, 193] width 48 height 23
click at [456, 134] on div at bounding box center [233, 110] width 466 height 221
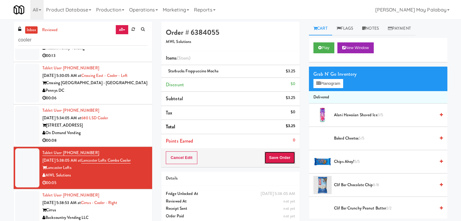
click at [281, 155] on button "Save Order" at bounding box center [279, 158] width 31 height 13
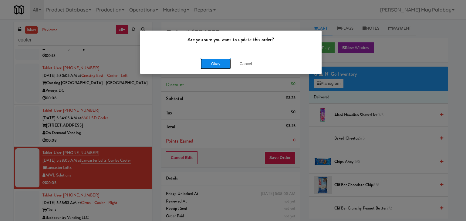
click at [225, 65] on button "Okay" at bounding box center [215, 63] width 30 height 11
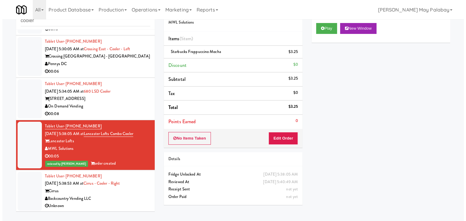
scroll to position [426, 0]
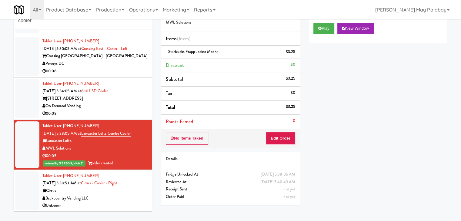
click at [129, 199] on div "Backcountry Vending LLC" at bounding box center [94, 199] width 105 height 8
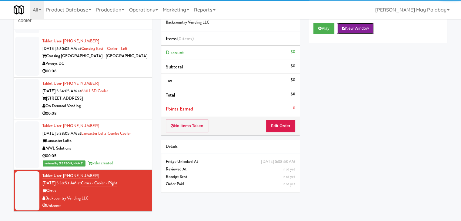
click at [356, 25] on button "New Window" at bounding box center [355, 28] width 36 height 11
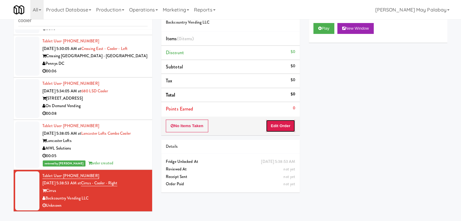
click at [286, 127] on button "Edit Order" at bounding box center [280, 126] width 29 height 13
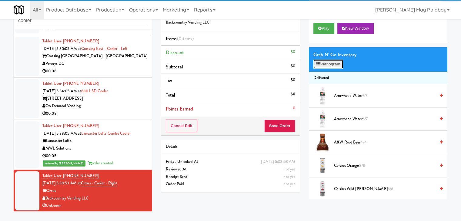
click at [330, 63] on button "Planogram" at bounding box center [328, 64] width 30 height 9
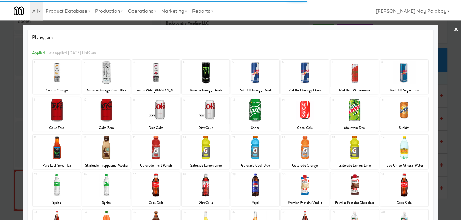
scroll to position [30, 0]
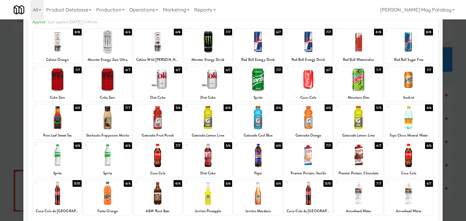
drag, startPoint x: 69, startPoint y: 155, endPoint x: 78, endPoint y: 151, distance: 9.6
click at [70, 154] on div at bounding box center [57, 155] width 48 height 23
click at [214, 125] on div at bounding box center [207, 117] width 48 height 23
click at [276, 117] on div at bounding box center [257, 117] width 48 height 23
click at [455, 109] on div at bounding box center [233, 110] width 466 height 221
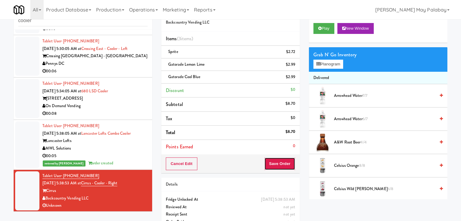
click at [279, 162] on button "Save Order" at bounding box center [279, 164] width 31 height 13
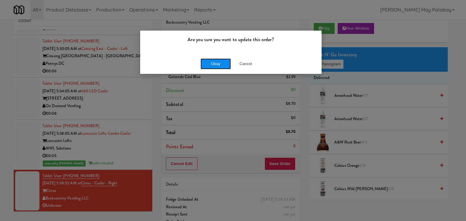
click at [221, 65] on button "Okay" at bounding box center [215, 63] width 30 height 11
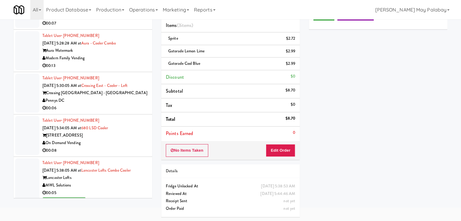
scroll to position [373, 0]
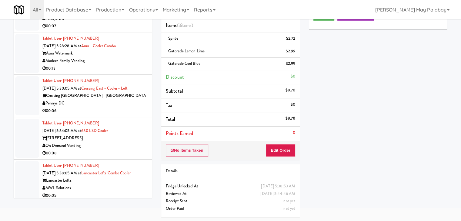
click at [124, 151] on div "00:08" at bounding box center [94, 154] width 105 height 8
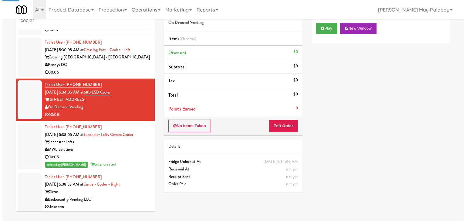
scroll to position [434, 0]
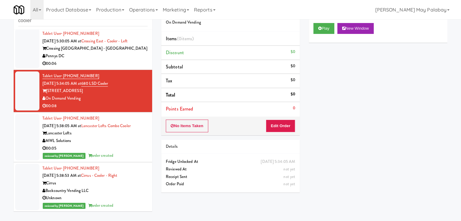
click at [110, 63] on div "00:06" at bounding box center [94, 64] width 105 height 8
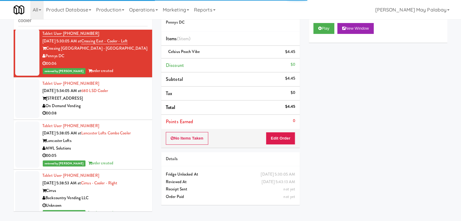
click at [111, 101] on div "[STREET_ADDRESS]" at bounding box center [94, 99] width 105 height 8
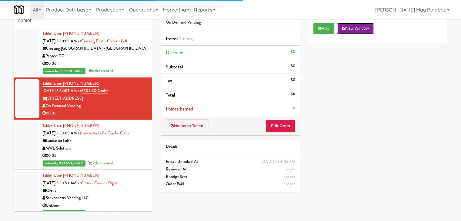
click at [363, 31] on button "New Window" at bounding box center [355, 28] width 36 height 11
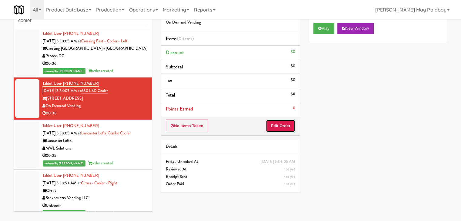
click at [285, 126] on button "Edit Order" at bounding box center [280, 126] width 29 height 13
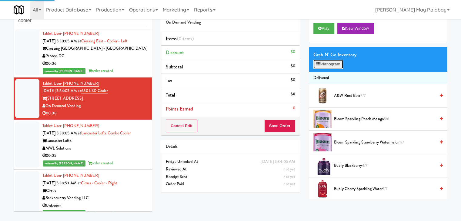
click at [331, 64] on button "Planogram" at bounding box center [328, 64] width 30 height 9
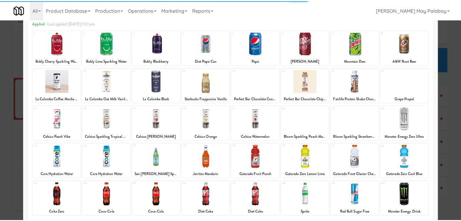
scroll to position [30, 0]
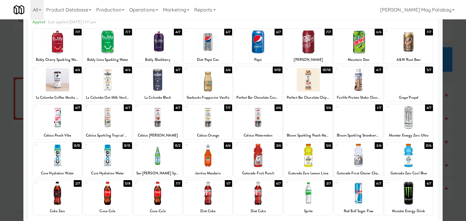
click at [169, 198] on div at bounding box center [157, 193] width 48 height 23
click at [452, 134] on div at bounding box center [233, 110] width 466 height 221
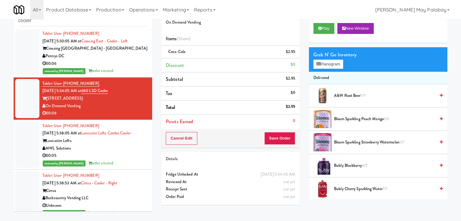
click at [261, 141] on div "Cancel Edit Save Order" at bounding box center [230, 138] width 139 height 19
click at [270, 140] on button "Save Order" at bounding box center [279, 138] width 31 height 13
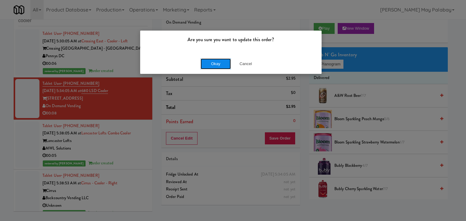
click at [222, 63] on button "Okay" at bounding box center [215, 63] width 30 height 11
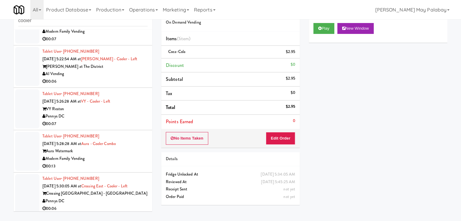
scroll to position [282, 0]
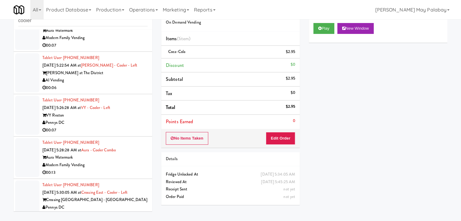
click at [125, 114] on div "VY Reston" at bounding box center [94, 116] width 105 height 8
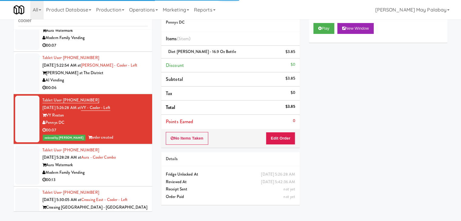
click at [99, 89] on div "00:06" at bounding box center [94, 88] width 105 height 8
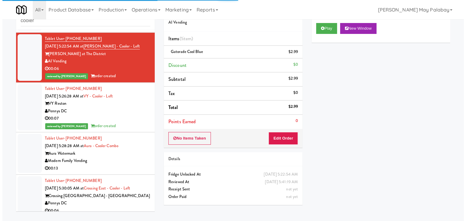
scroll to position [343, 0]
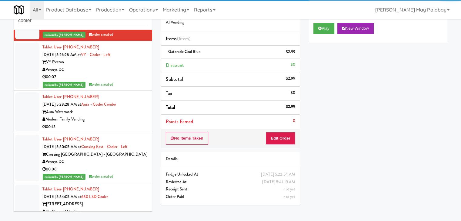
click at [113, 122] on div "Modern Family Vending" at bounding box center [94, 120] width 105 height 8
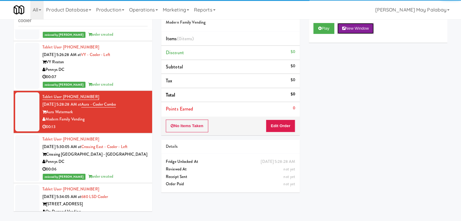
click at [361, 29] on button "New Window" at bounding box center [355, 28] width 36 height 11
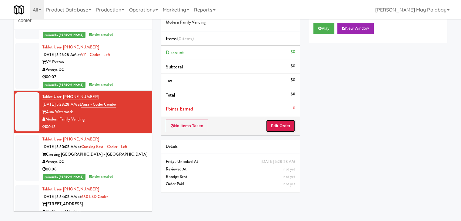
click at [275, 124] on button "Edit Order" at bounding box center [280, 126] width 29 height 13
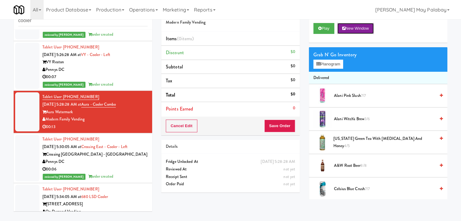
click at [365, 28] on button "New Window" at bounding box center [355, 28] width 36 height 11
click at [333, 65] on button "Planogram" at bounding box center [328, 64] width 30 height 9
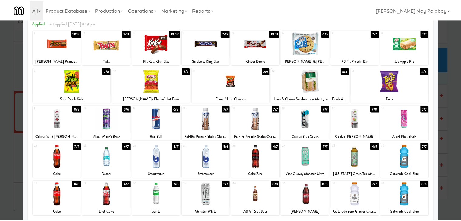
scroll to position [30, 0]
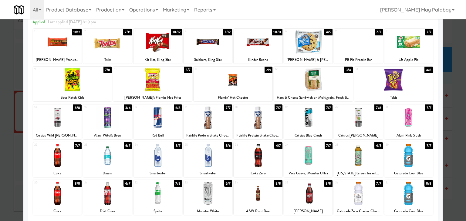
click at [176, 128] on div at bounding box center [157, 117] width 48 height 23
click at [278, 163] on div at bounding box center [257, 155] width 48 height 23
click at [222, 166] on div at bounding box center [207, 155] width 48 height 23
click at [167, 158] on div at bounding box center [157, 155] width 48 height 23
click at [449, 138] on div at bounding box center [233, 110] width 466 height 221
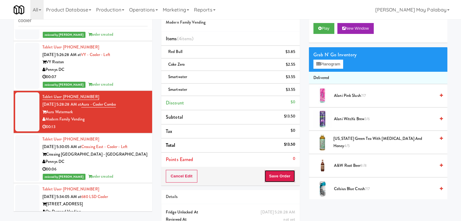
click at [268, 172] on button "Save Order" at bounding box center [279, 176] width 31 height 13
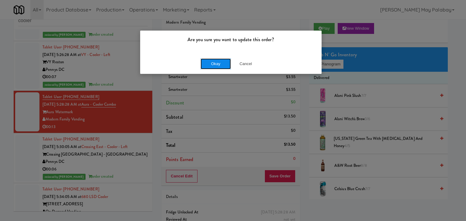
click at [223, 66] on button "Okay" at bounding box center [215, 63] width 30 height 11
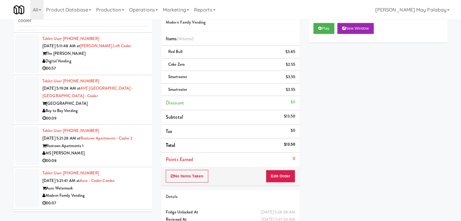
scroll to position [121, 0]
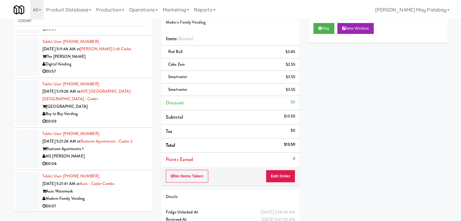
click at [109, 120] on div "00:09" at bounding box center [94, 122] width 105 height 8
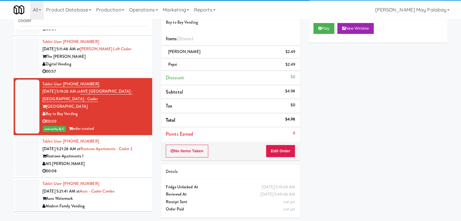
click at [130, 154] on div "Reotown Apartments 1" at bounding box center [94, 157] width 105 height 8
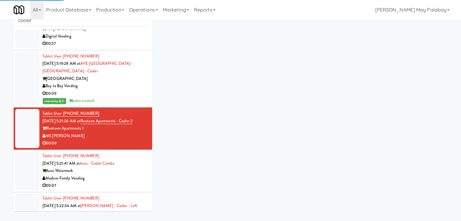
scroll to position [152, 0]
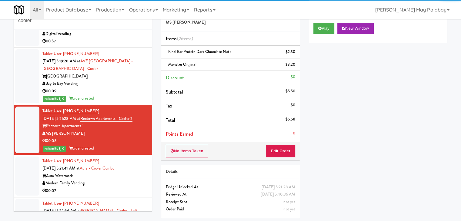
click at [120, 176] on div "Aura Watermark" at bounding box center [94, 176] width 105 height 8
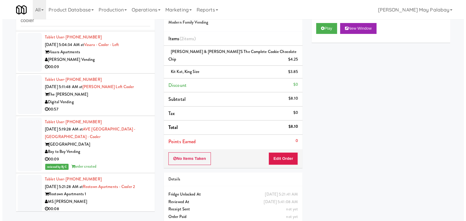
scroll to position [91, 0]
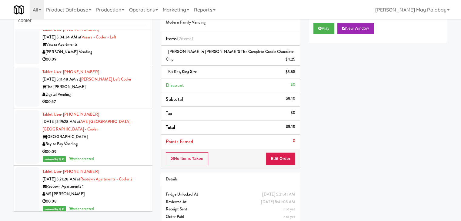
click at [117, 93] on div "Digital Vending" at bounding box center [94, 95] width 105 height 8
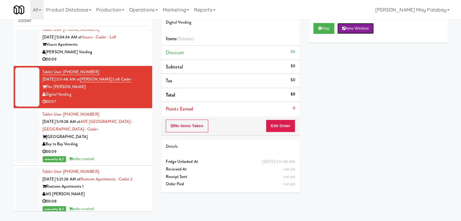
click at [352, 30] on button "New Window" at bounding box center [355, 28] width 36 height 11
click at [286, 124] on button "Edit Order" at bounding box center [280, 126] width 29 height 13
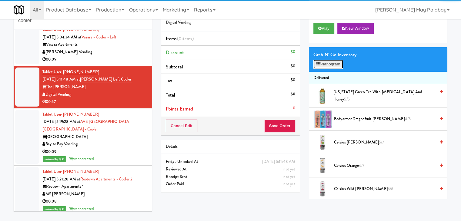
click at [329, 64] on button "Planogram" at bounding box center [328, 64] width 30 height 9
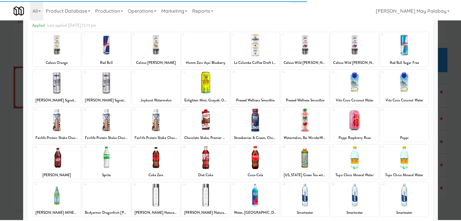
scroll to position [30, 0]
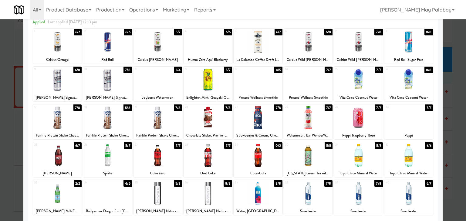
click at [422, 130] on div "24 7/7 Poppi" at bounding box center [408, 122] width 48 height 35
click at [365, 122] on div at bounding box center [358, 117] width 48 height 23
click at [367, 124] on div at bounding box center [358, 117] width 48 height 23
click at [318, 126] on div at bounding box center [308, 117] width 48 height 23
click at [321, 120] on div at bounding box center [308, 117] width 48 height 23
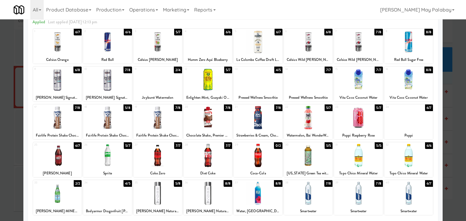
click at [456, 152] on div at bounding box center [233, 110] width 466 height 221
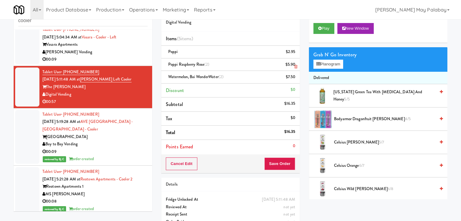
click at [295, 66] on icon at bounding box center [295, 67] width 3 height 4
click at [277, 163] on button "Save Order" at bounding box center [279, 164] width 31 height 13
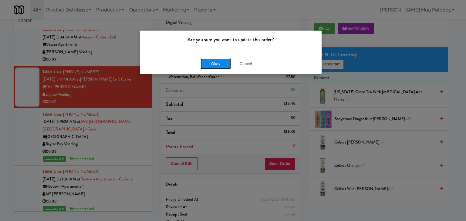
click at [229, 65] on button "Okay" at bounding box center [215, 63] width 30 height 11
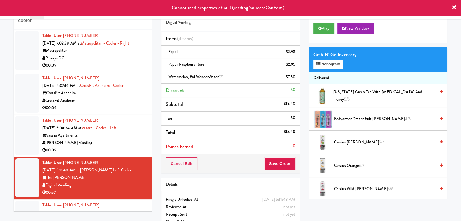
click at [121, 107] on div "00:06" at bounding box center [94, 108] width 105 height 8
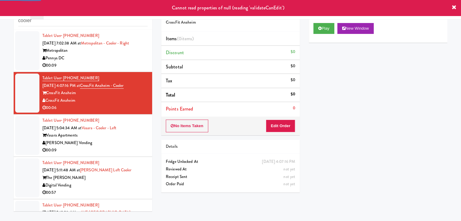
click at [122, 167] on div "Tablet User · (401) 829-8657 [DATE] 5:11:48 AM at [PERSON_NAME] Left Cooler The…" at bounding box center [94, 177] width 105 height 37
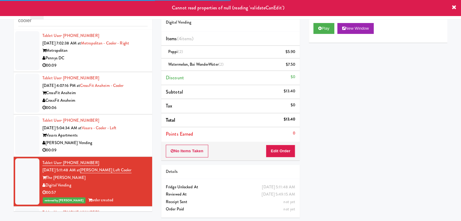
click at [124, 144] on div "[PERSON_NAME] Vending" at bounding box center [94, 143] width 105 height 8
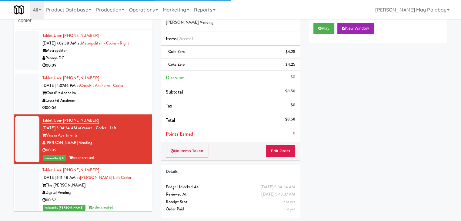
click at [120, 93] on div "CrossFit Anaheim" at bounding box center [94, 93] width 105 height 8
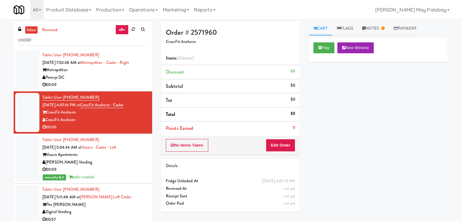
click at [119, 80] on div "Pennys DC" at bounding box center [94, 78] width 105 height 8
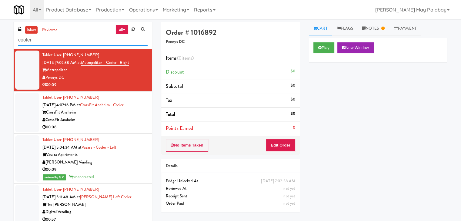
click at [77, 42] on input "cooler" at bounding box center [82, 40] width 129 height 11
drag, startPoint x: 77, startPoint y: 42, endPoint x: 0, endPoint y: 42, distance: 77.0
click at [0, 42] on div "inbox reviewed all all unclear take inventory issue suspicious failed recent ad…" at bounding box center [230, 129] width 461 height 214
paste input "Lockheed Orlando Fab"
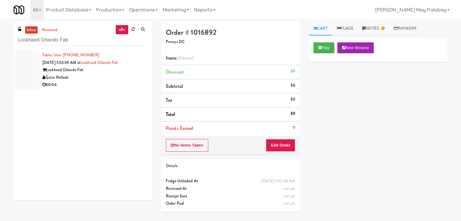
click at [109, 76] on div "Gator Refresh" at bounding box center [94, 78] width 105 height 8
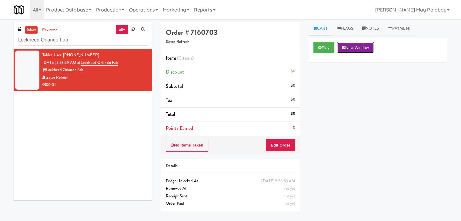
click at [367, 45] on button "New Window" at bounding box center [355, 47] width 36 height 11
click at [275, 143] on button "Edit Order" at bounding box center [280, 145] width 29 height 13
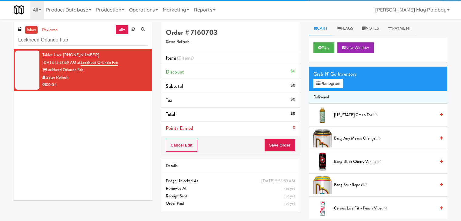
click at [322, 89] on div "Grab N' Go Inventory Planogram" at bounding box center [378, 79] width 139 height 25
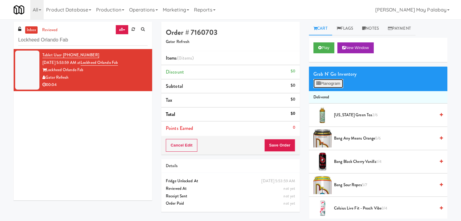
click at [322, 86] on button "Planogram" at bounding box center [328, 83] width 30 height 9
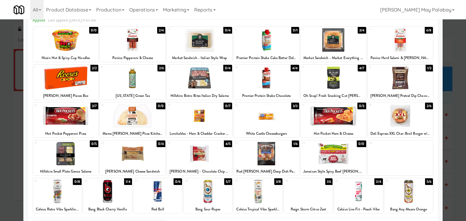
scroll to position [30, 0]
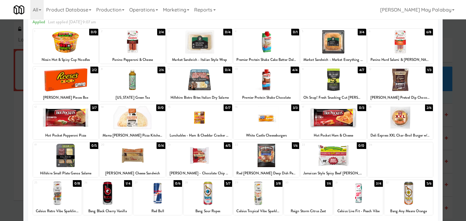
click at [220, 197] on div at bounding box center [207, 193] width 48 height 23
click at [449, 112] on div at bounding box center [233, 110] width 466 height 221
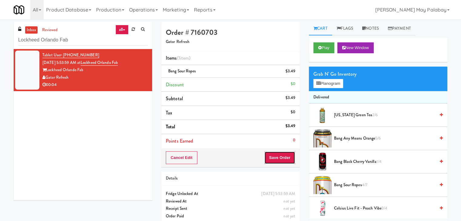
click at [283, 157] on button "Save Order" at bounding box center [279, 158] width 31 height 13
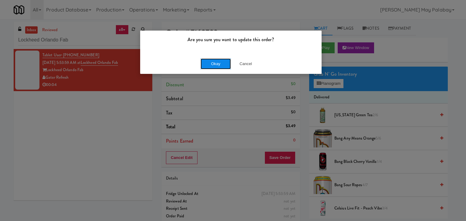
click at [220, 63] on button "Okay" at bounding box center [215, 63] width 30 height 11
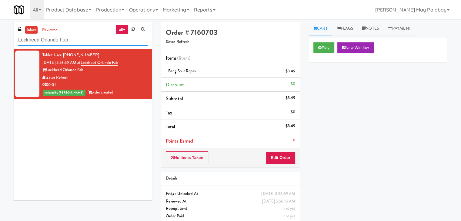
drag, startPoint x: 72, startPoint y: 39, endPoint x: 0, endPoint y: 44, distance: 72.6
click at [0, 44] on div "inbox reviewed all all unclear take inventory issue suspicious failed recent ad…" at bounding box center [230, 125] width 461 height 207
paste input "W&W - Combo"
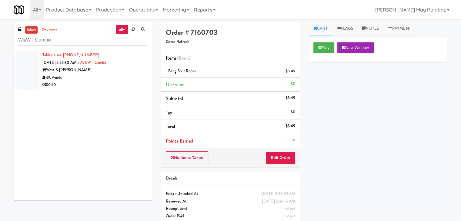
click at [112, 81] on div "00:10" at bounding box center [94, 85] width 105 height 8
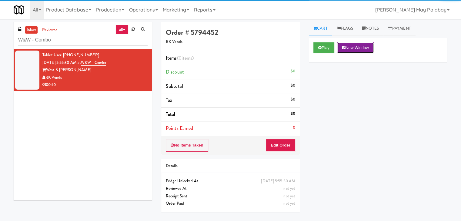
click at [363, 45] on button "New Window" at bounding box center [355, 47] width 36 height 11
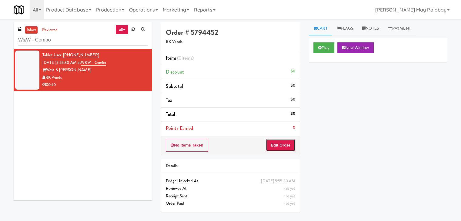
drag, startPoint x: 286, startPoint y: 146, endPoint x: 296, endPoint y: 123, distance: 24.7
click at [286, 145] on button "Edit Order" at bounding box center [280, 145] width 29 height 13
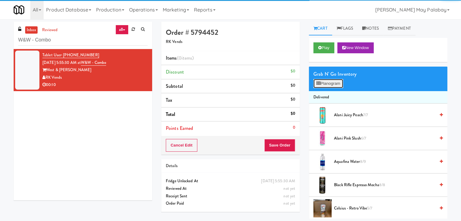
click at [321, 85] on button "Planogram" at bounding box center [328, 83] width 30 height 9
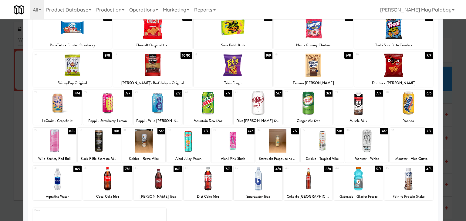
scroll to position [91, 0]
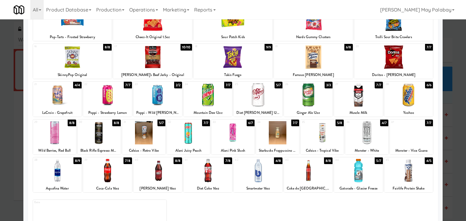
click at [115, 129] on div at bounding box center [99, 132] width 43 height 23
click at [109, 142] on div at bounding box center [99, 132] width 43 height 23
click at [448, 155] on div at bounding box center [233, 110] width 466 height 221
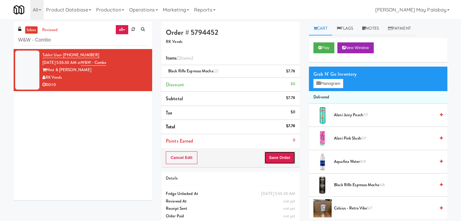
click at [285, 156] on button "Save Order" at bounding box center [279, 158] width 31 height 13
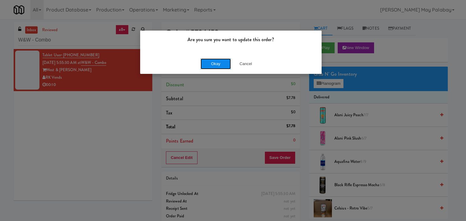
click at [221, 59] on button "Okay" at bounding box center [215, 63] width 30 height 11
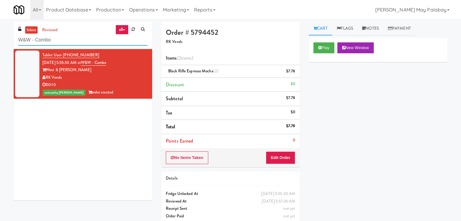
drag, startPoint x: 75, startPoint y: 40, endPoint x: 0, endPoint y: 49, distance: 75.3
click at [0, 49] on div "inbox reviewed all all unclear take inventory issue suspicious failed recent ad…" at bounding box center [230, 125] width 461 height 207
paste input "Twenty2 West"
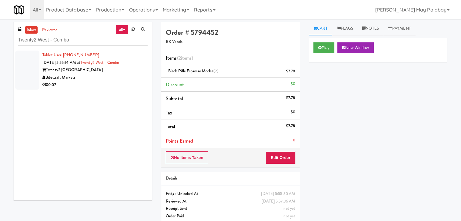
click at [108, 71] on div "Twenty2 [GEOGRAPHIC_DATA]" at bounding box center [94, 70] width 105 height 8
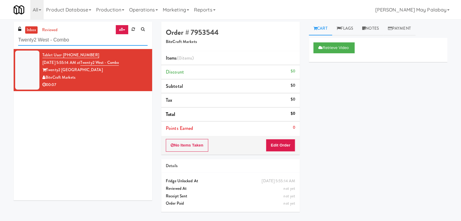
drag, startPoint x: 112, startPoint y: 41, endPoint x: 4, endPoint y: 44, distance: 107.6
click at [4, 44] on div "inbox reviewed all all unclear take inventory issue suspicious failed recent ad…" at bounding box center [230, 120] width 461 height 197
paste input "[STREET_ADDRESS]"
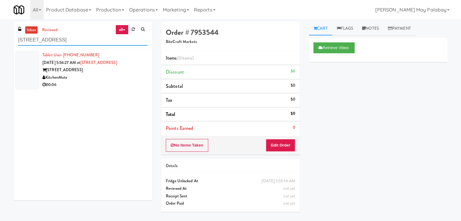
click at [93, 44] on input "[STREET_ADDRESS]" at bounding box center [82, 40] width 129 height 11
drag, startPoint x: 88, startPoint y: 41, endPoint x: 29, endPoint y: 48, distance: 59.9
click at [29, 48] on div "inbox reviewed all all unclear take inventory issue suspicious failed recent ad…" at bounding box center [83, 35] width 139 height 27
drag, startPoint x: 66, startPoint y: 40, endPoint x: 6, endPoint y: 43, distance: 60.1
click at [6, 43] on div "inbox reviewed all all unclear take inventory issue suspicious failed recent ad…" at bounding box center [230, 120] width 461 height 197
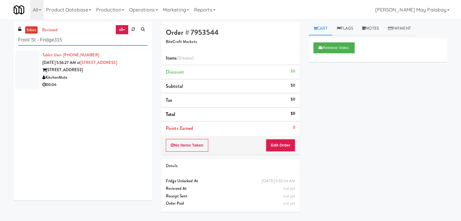
paste input "The Quincy - Cooler"
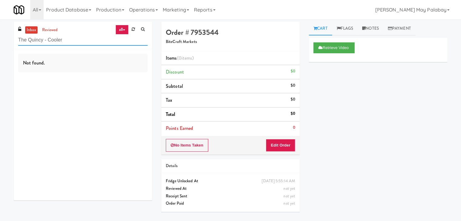
type input "The Quincy - Cooler"
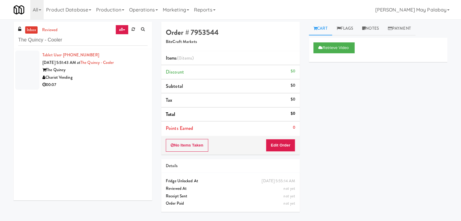
click at [82, 71] on div "The Quincy" at bounding box center [94, 70] width 105 height 8
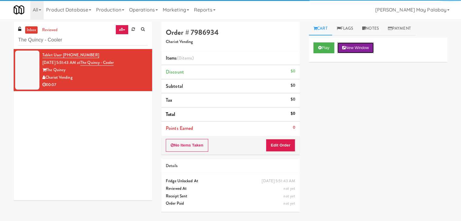
click at [352, 49] on button "New Window" at bounding box center [355, 47] width 36 height 11
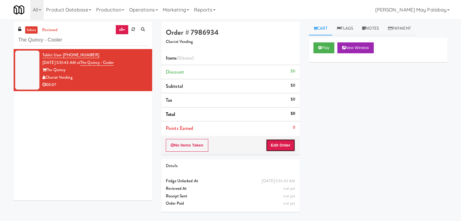
drag, startPoint x: 290, startPoint y: 148, endPoint x: 303, endPoint y: 137, distance: 17.0
click at [290, 148] on button "Edit Order" at bounding box center [280, 145] width 29 height 13
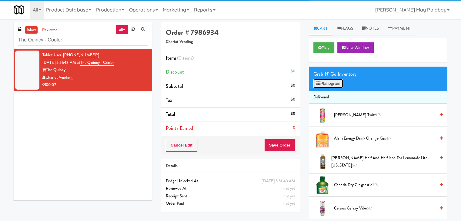
click at [329, 87] on button "Planogram" at bounding box center [328, 83] width 30 height 9
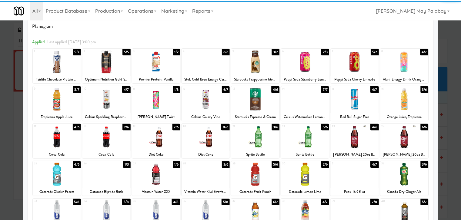
scroll to position [30, 0]
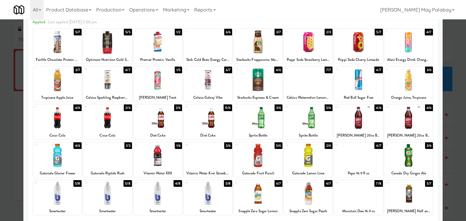
click at [173, 168] on div "27 1/6 Vitamin Water XXX" at bounding box center [157, 159] width 48 height 35
click at [450, 129] on div at bounding box center [233, 110] width 466 height 221
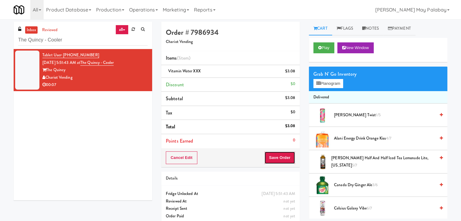
click at [270, 158] on button "Save Order" at bounding box center [279, 158] width 31 height 13
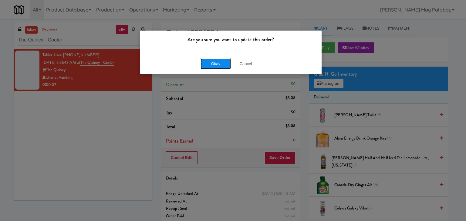
click at [211, 63] on button "Okay" at bounding box center [215, 63] width 30 height 11
